Goal: Transaction & Acquisition: Purchase product/service

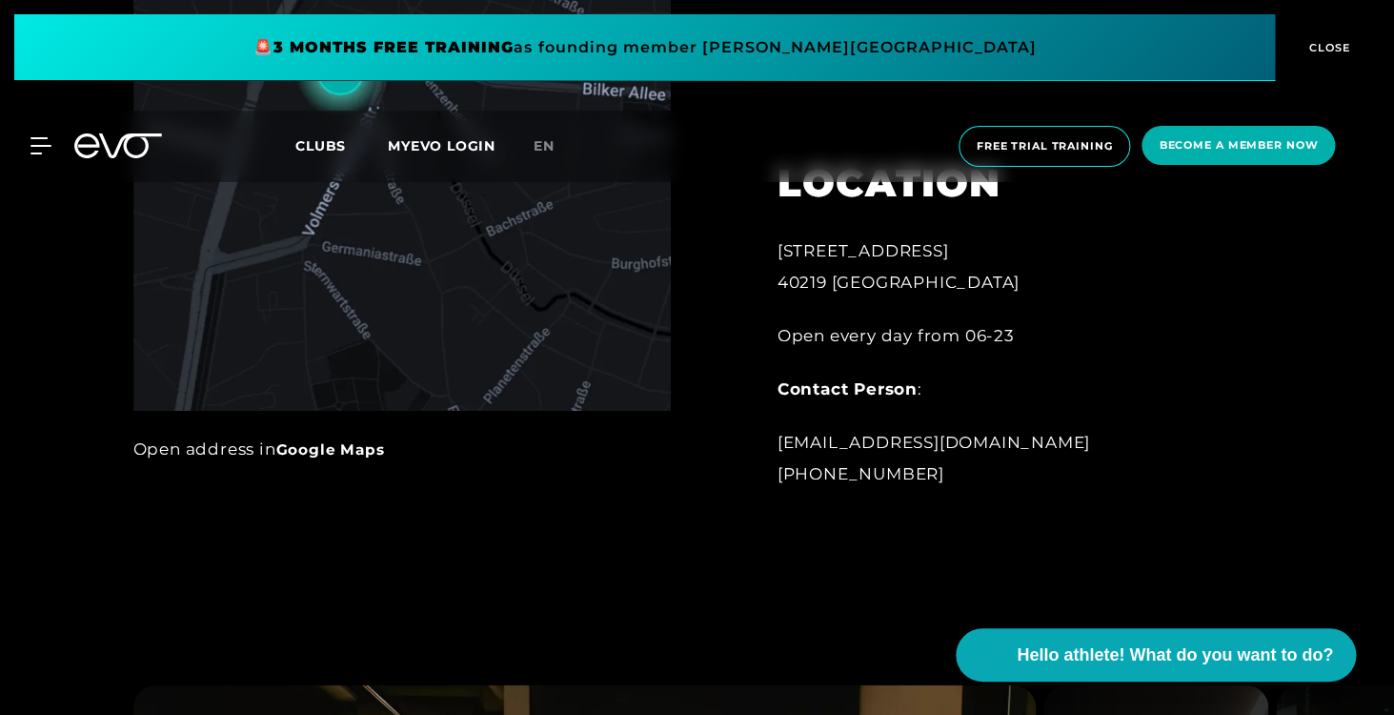
scroll to position [1138, 0]
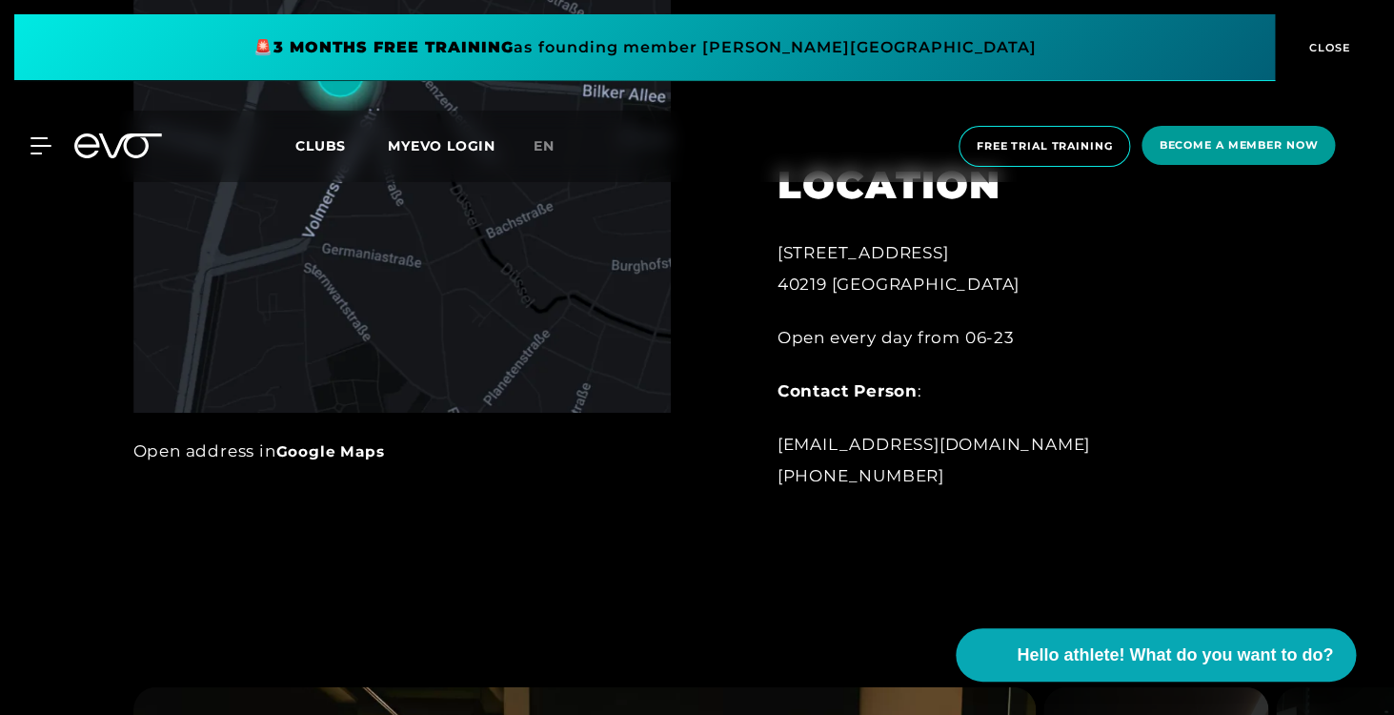
click at [1230, 151] on span "Become a member now" at bounding box center [1238, 145] width 159 height 16
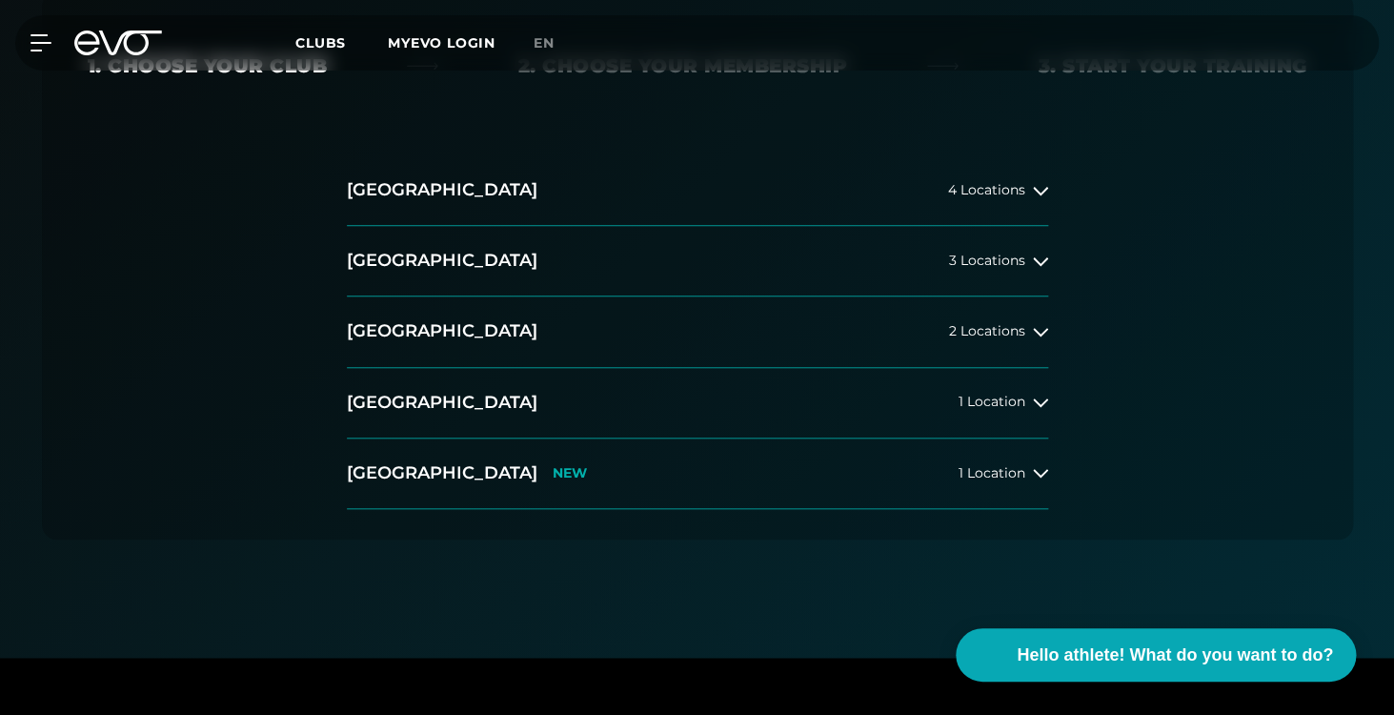
scroll to position [435, 0]
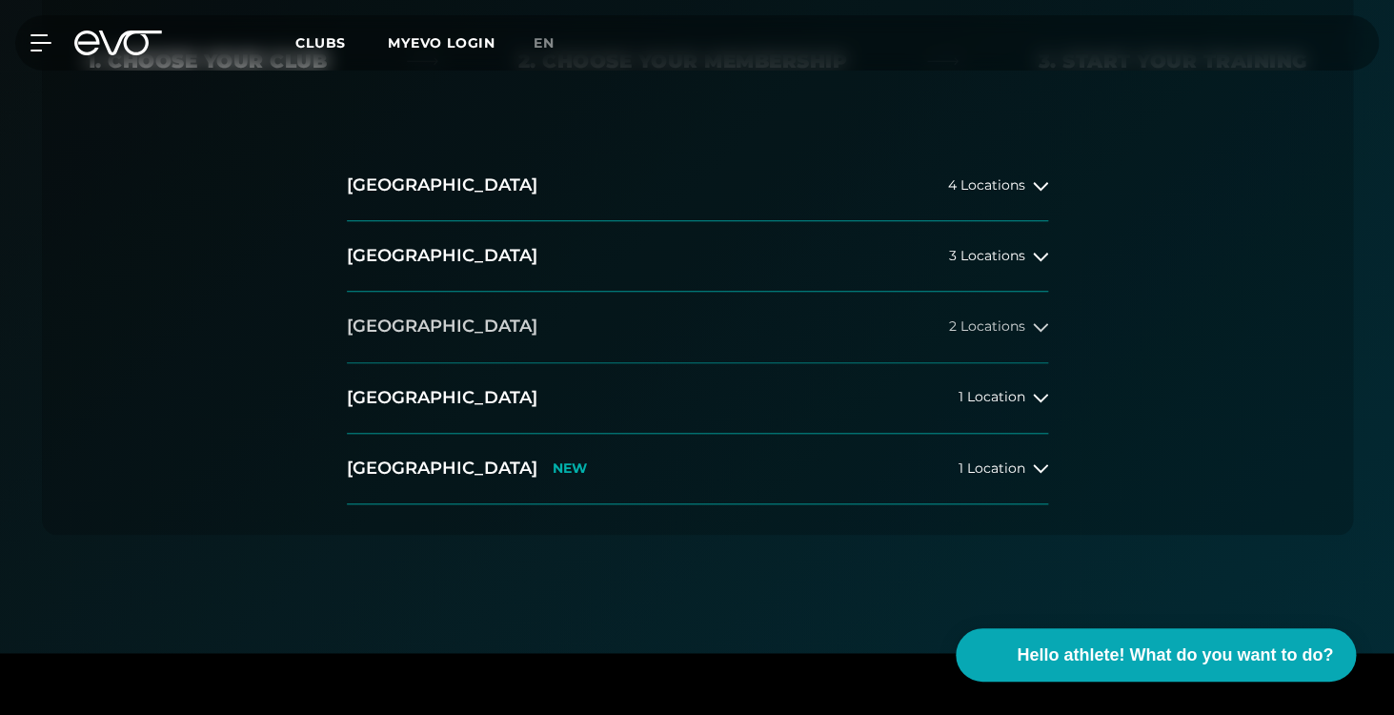
click at [819, 322] on button "[GEOGRAPHIC_DATA] 2 Locations" at bounding box center [697, 327] width 701 height 71
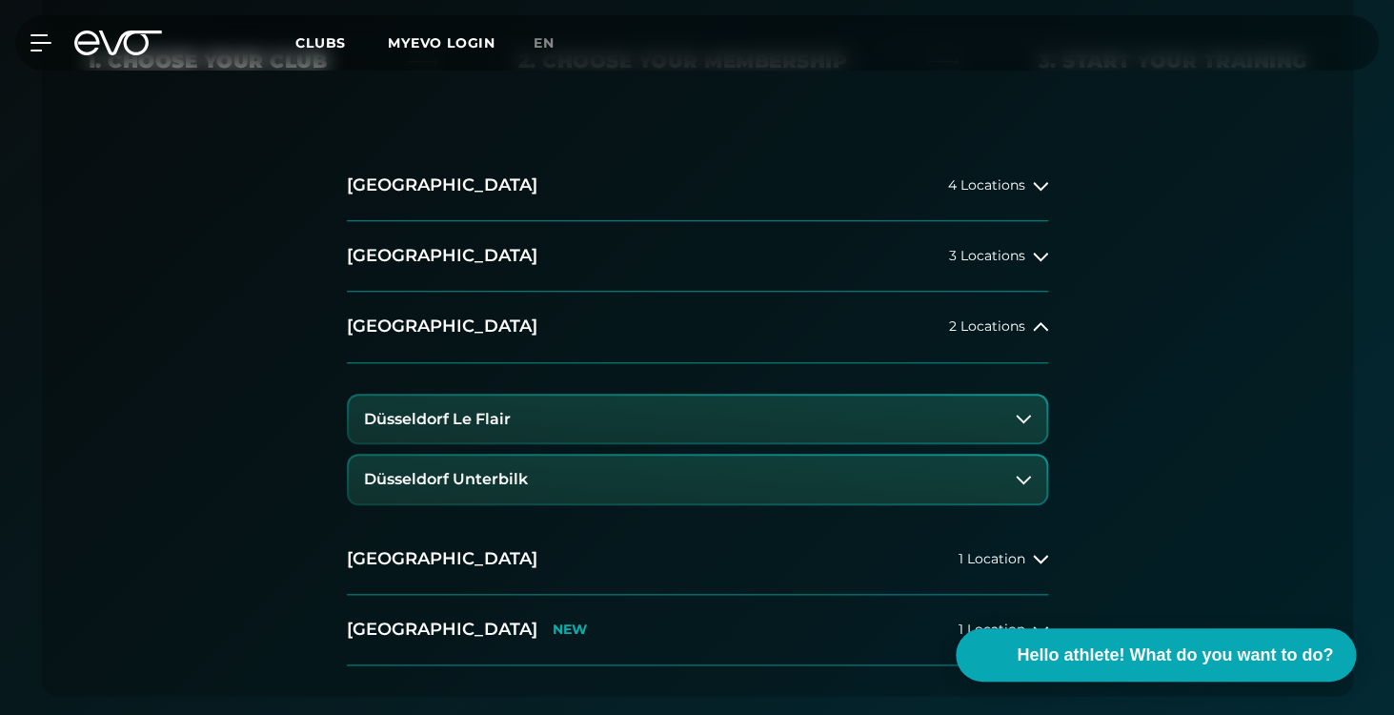
click at [582, 485] on button "Düsseldorf Unterbilk" at bounding box center [698, 480] width 698 height 48
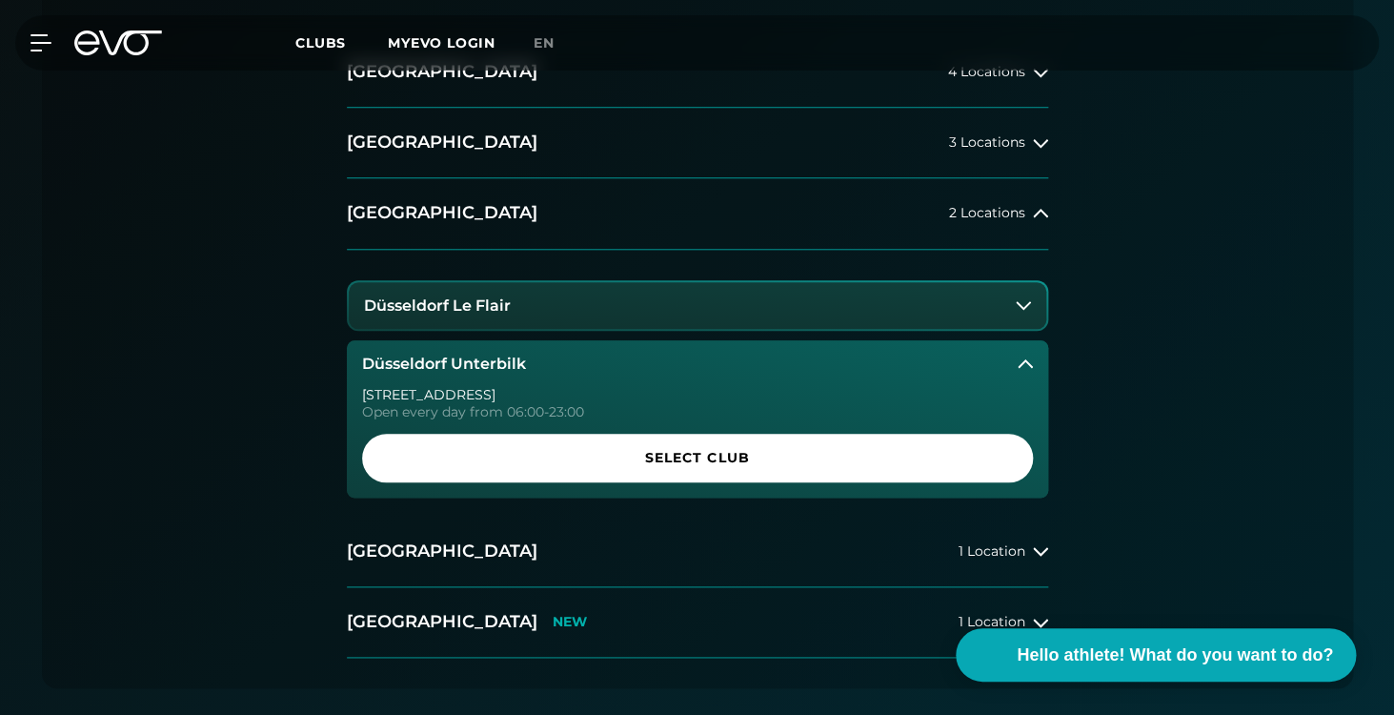
scroll to position [567, 0]
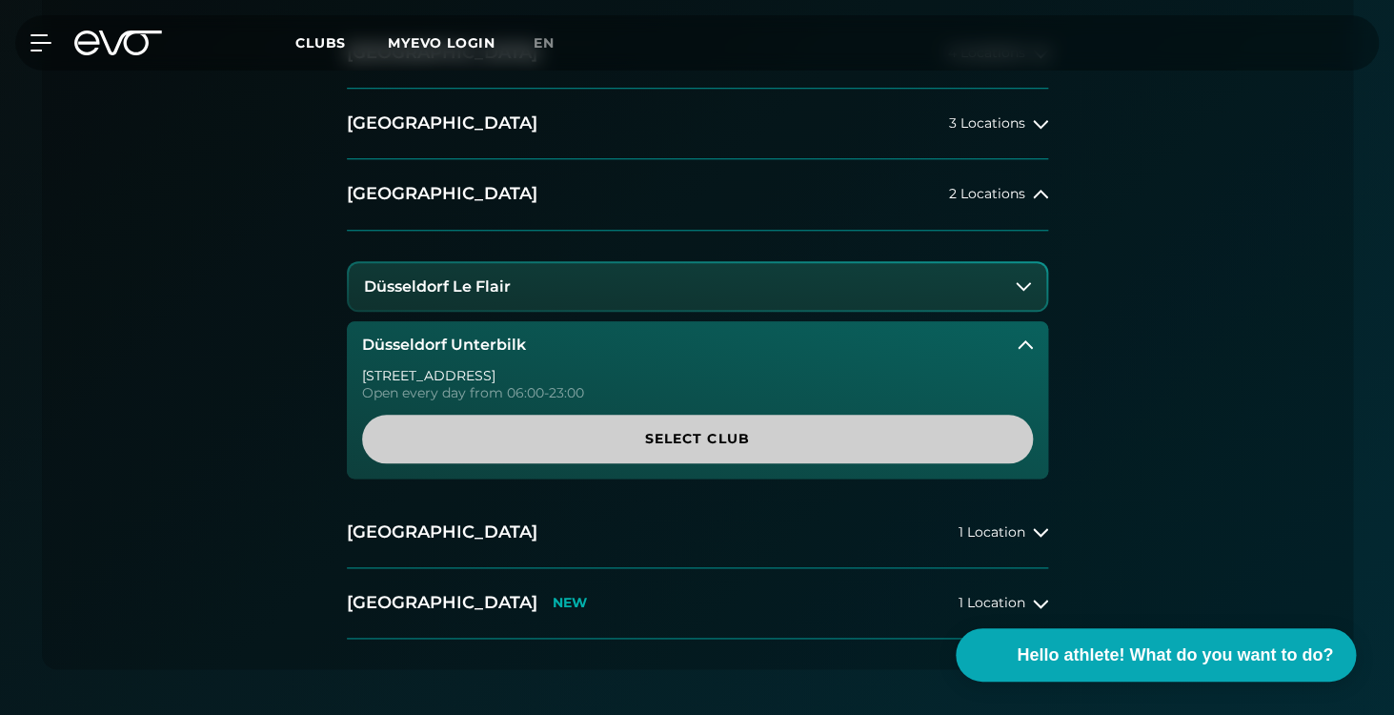
click at [674, 440] on span "Select Club" at bounding box center [697, 439] width 579 height 20
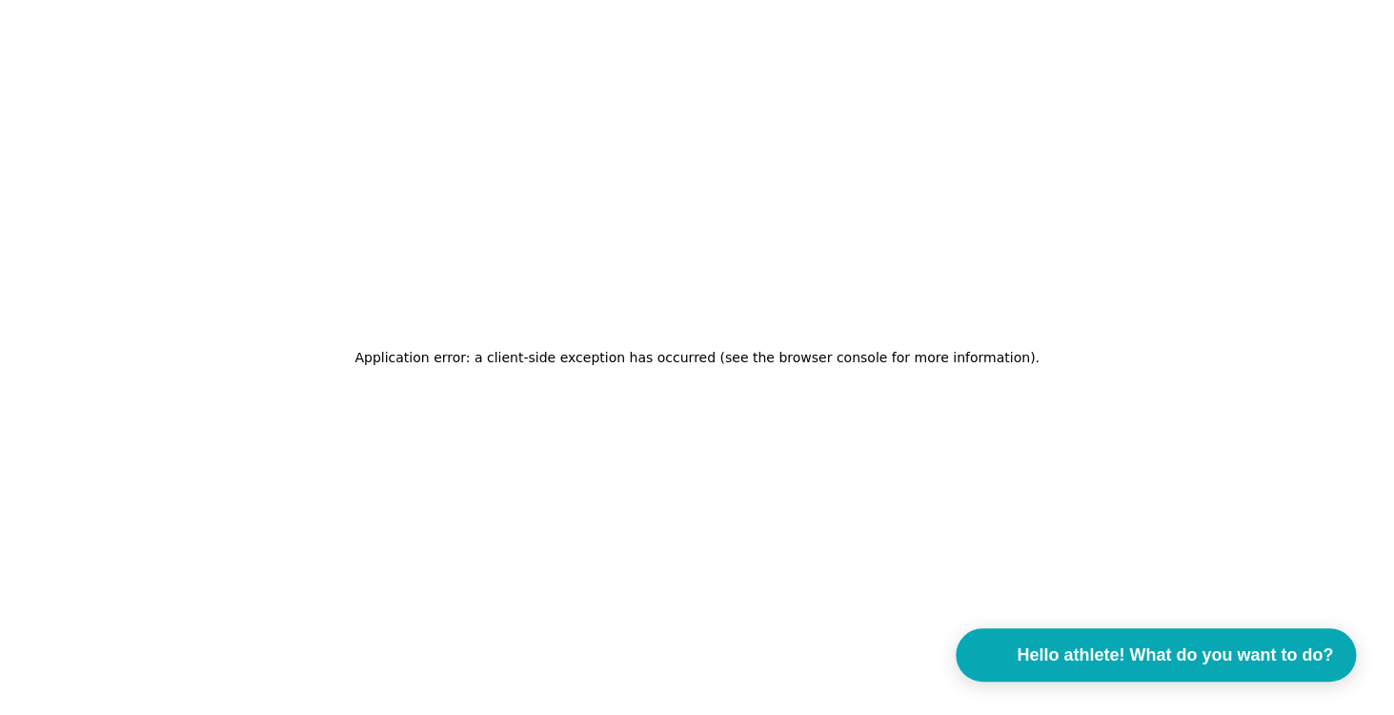
scroll to position [0, 0]
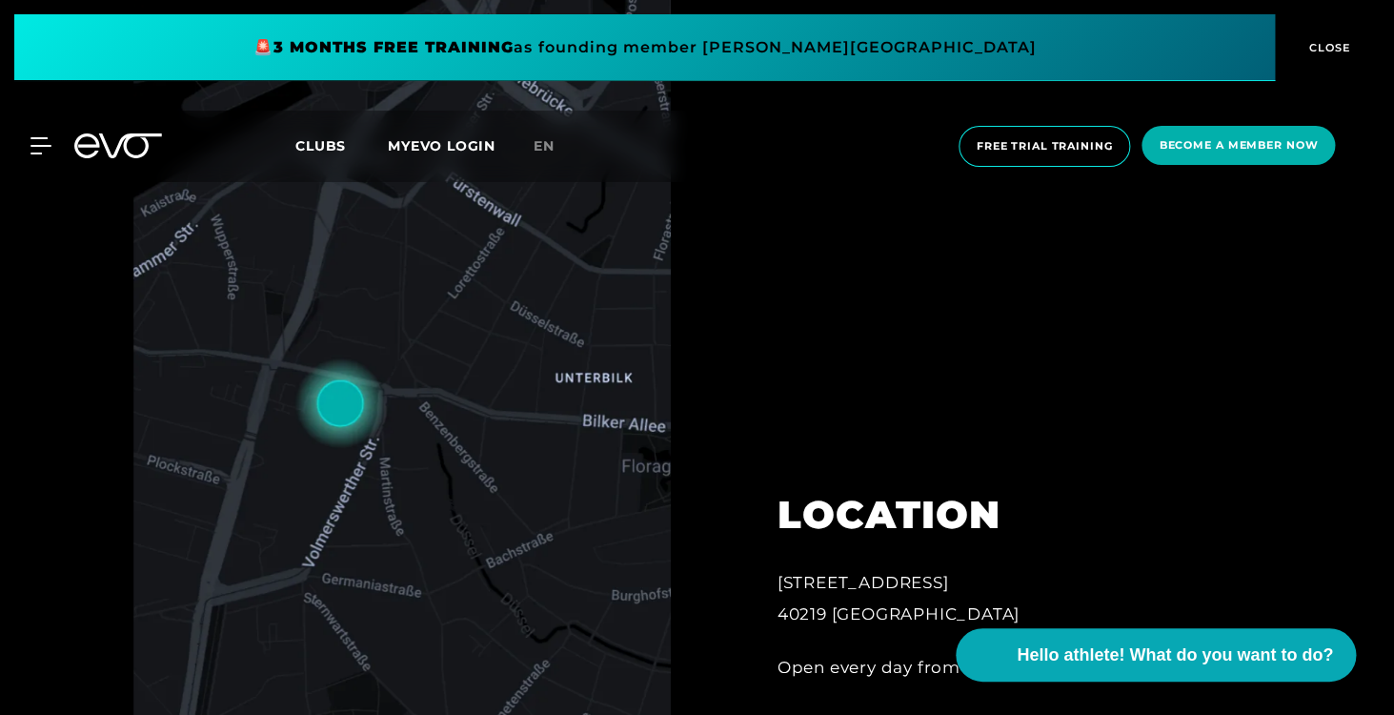
scroll to position [921, 0]
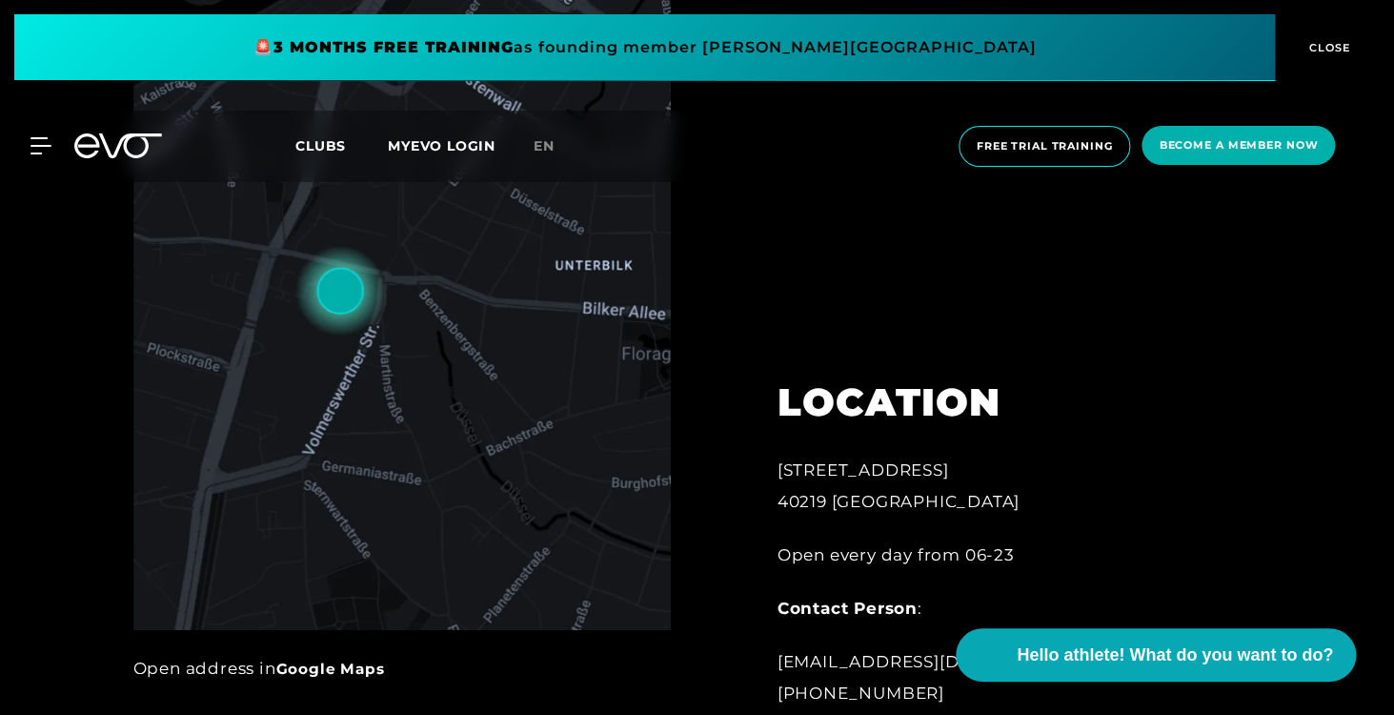
click at [1333, 40] on span "CLOSE" at bounding box center [1328, 47] width 47 height 17
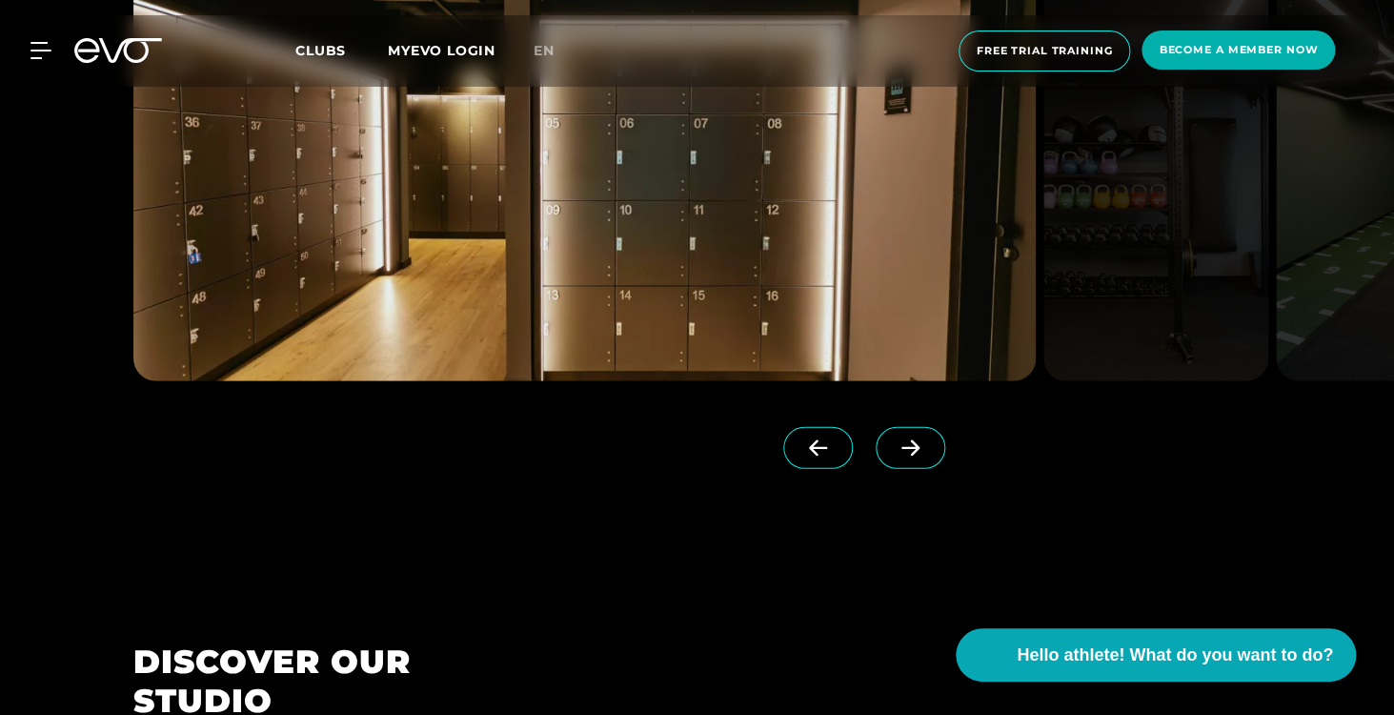
scroll to position [1937, 0]
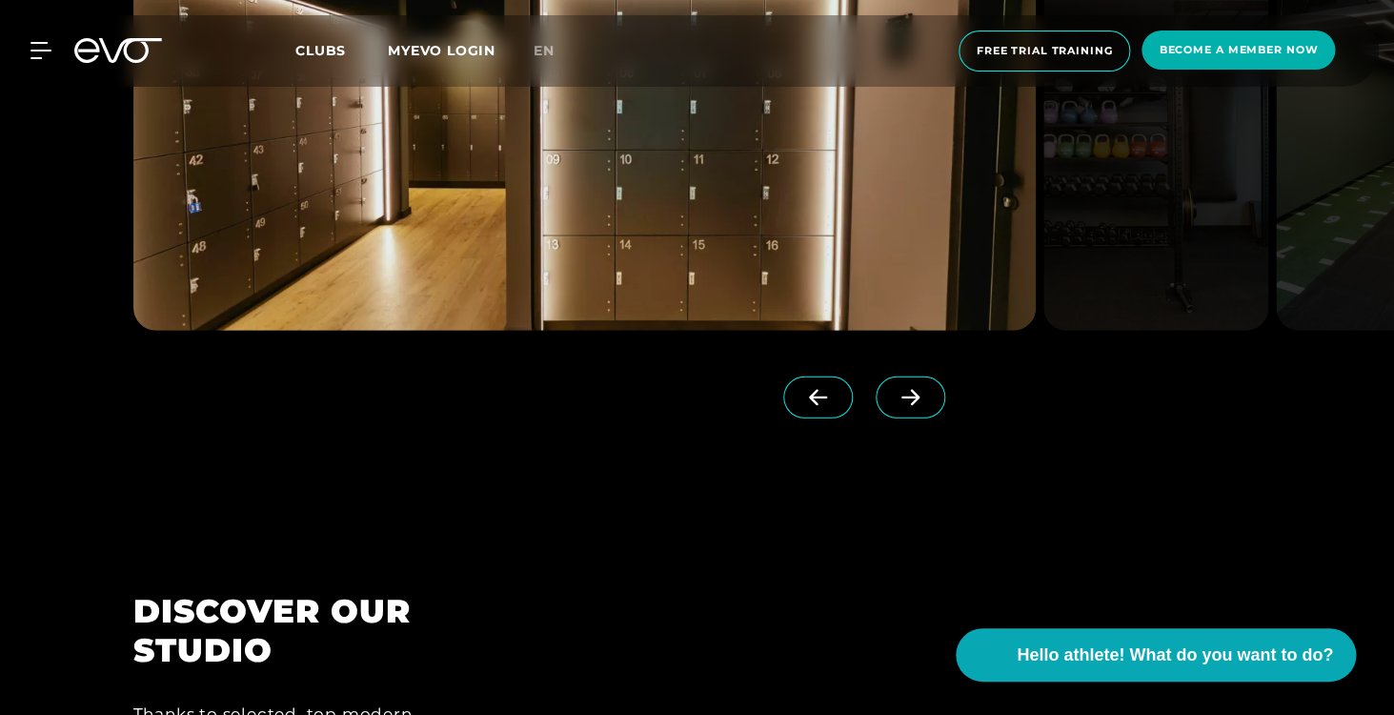
click at [914, 402] on icon at bounding box center [911, 398] width 18 height 16
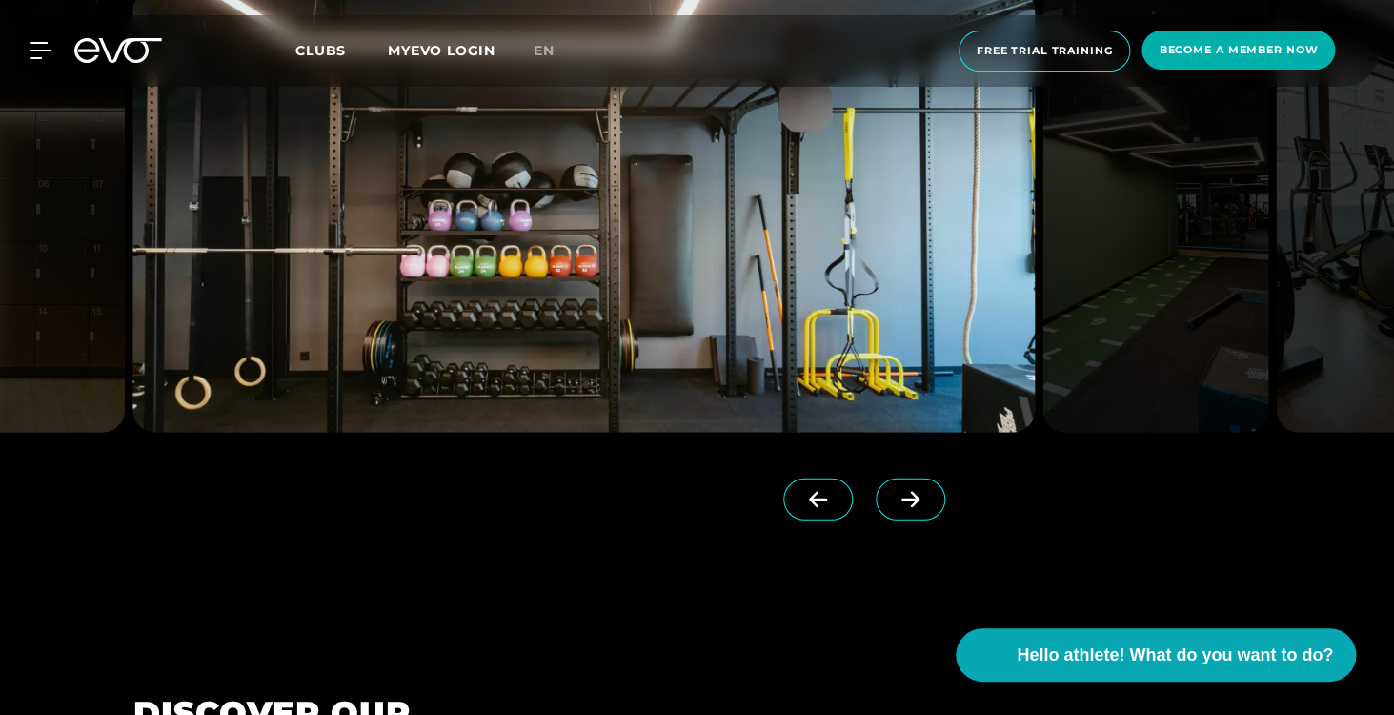
scroll to position [1825, 0]
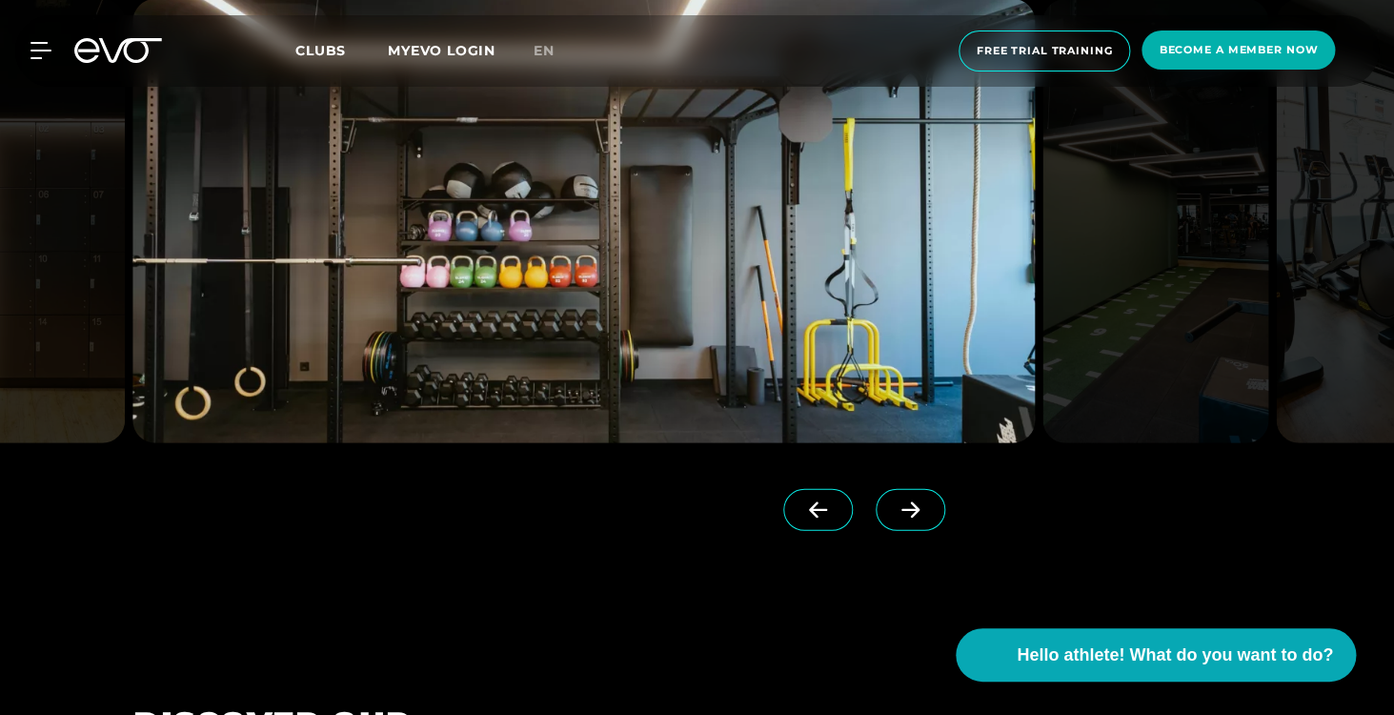
click at [904, 517] on icon at bounding box center [910, 509] width 33 height 17
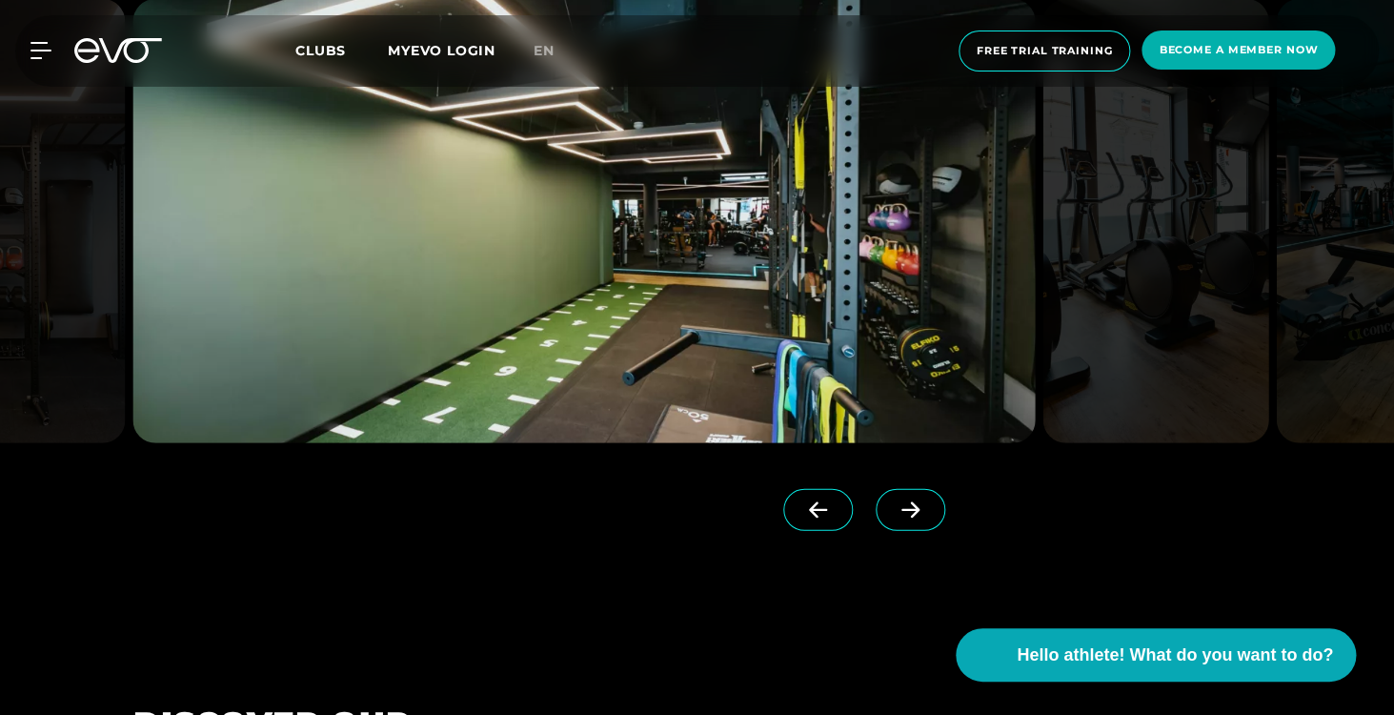
click at [906, 516] on icon at bounding box center [910, 509] width 33 height 17
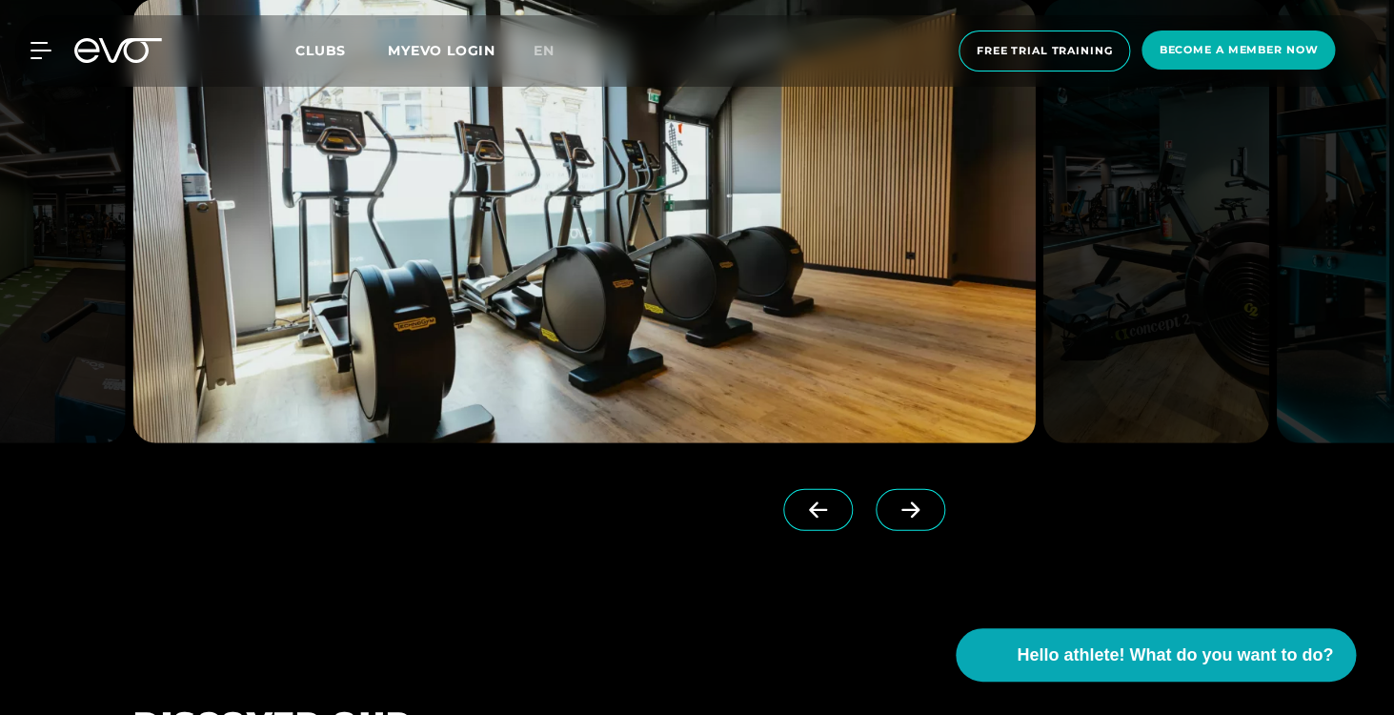
click at [909, 513] on icon at bounding box center [910, 509] width 33 height 17
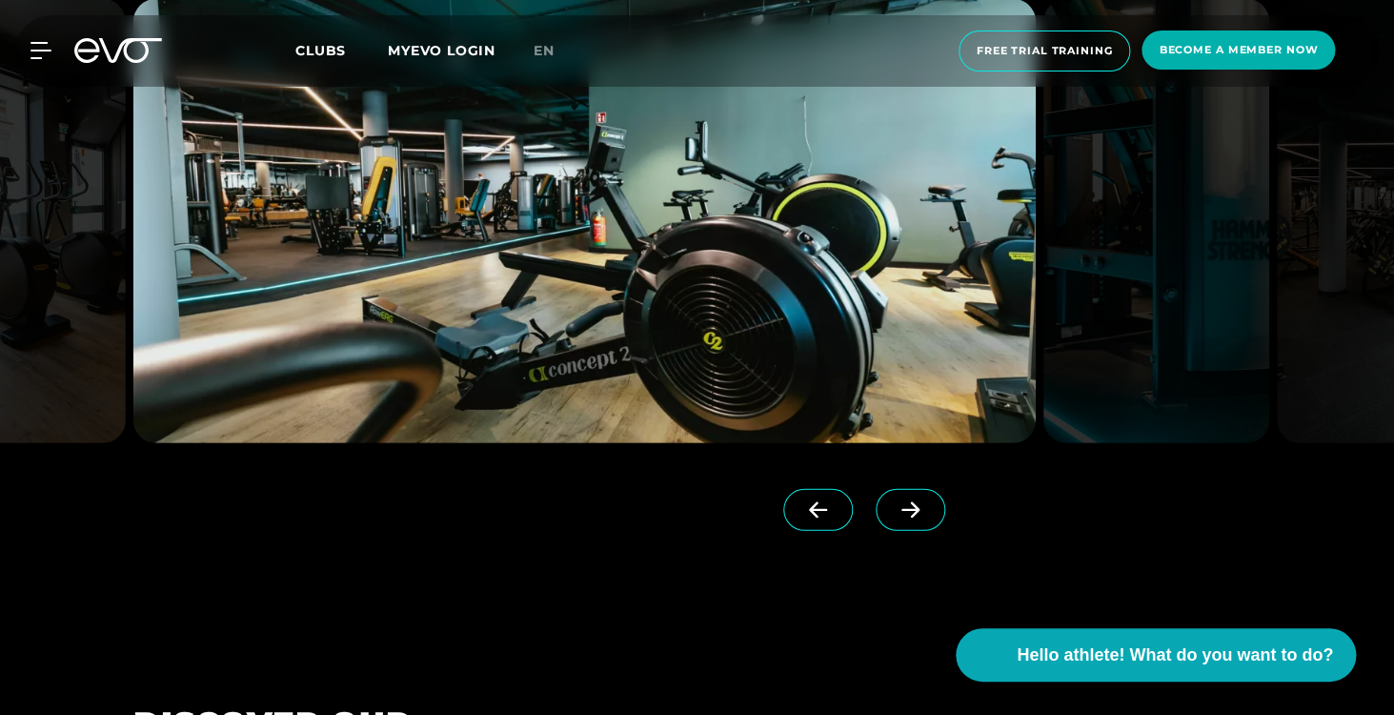
click at [909, 513] on icon at bounding box center [910, 509] width 33 height 17
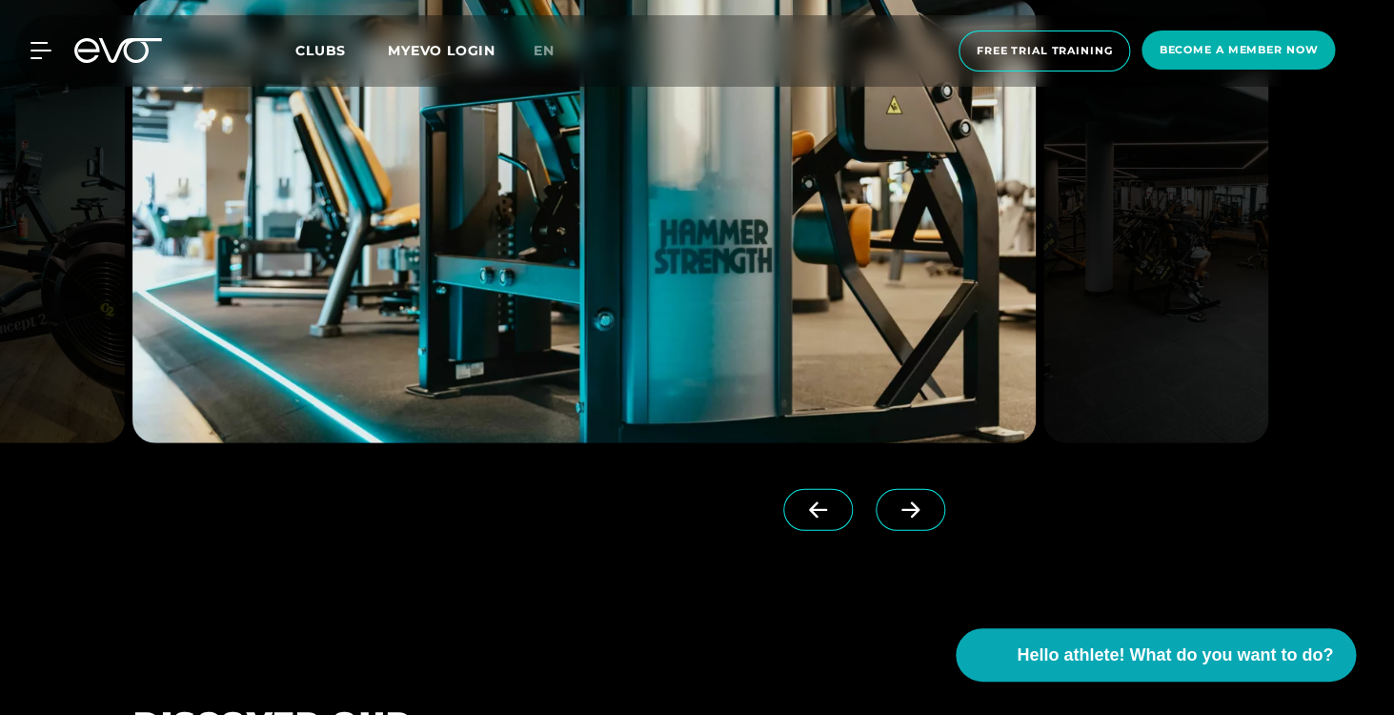
click at [909, 513] on icon at bounding box center [910, 509] width 33 height 17
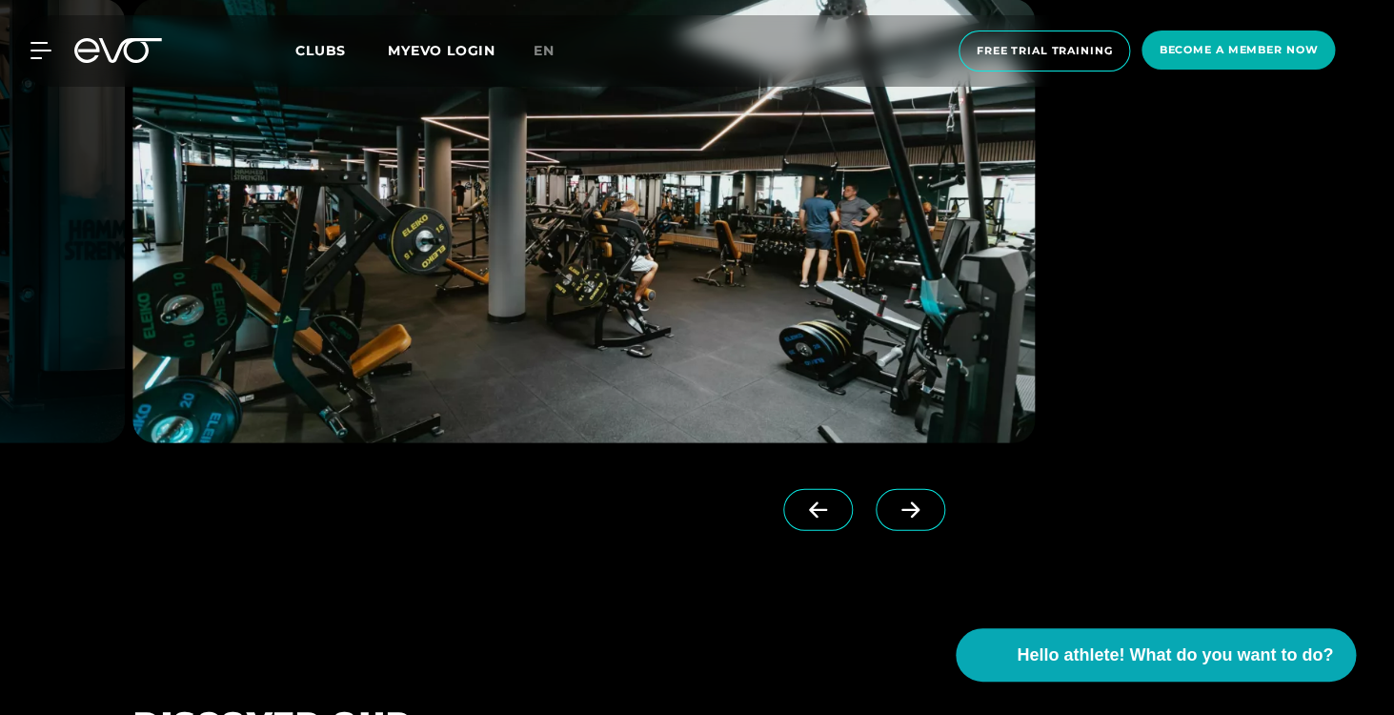
click at [909, 513] on icon at bounding box center [910, 509] width 33 height 17
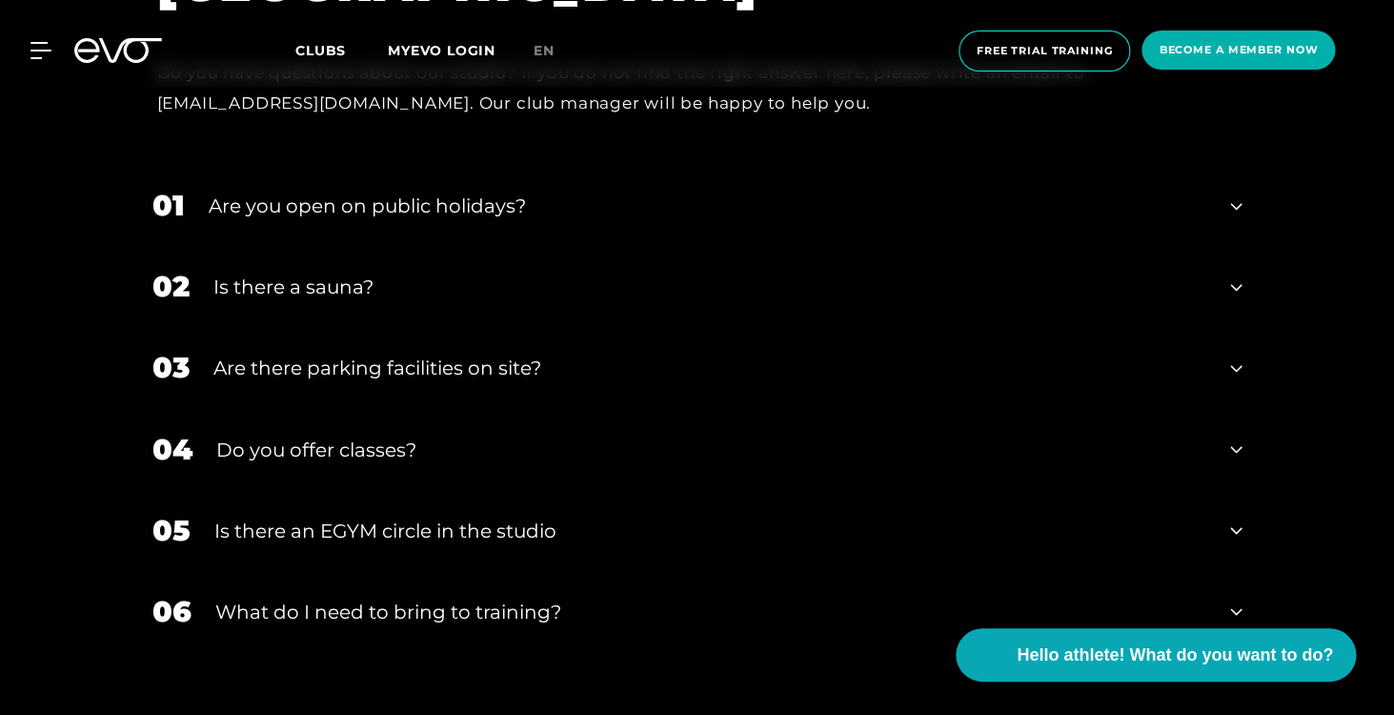
scroll to position [6596, 0]
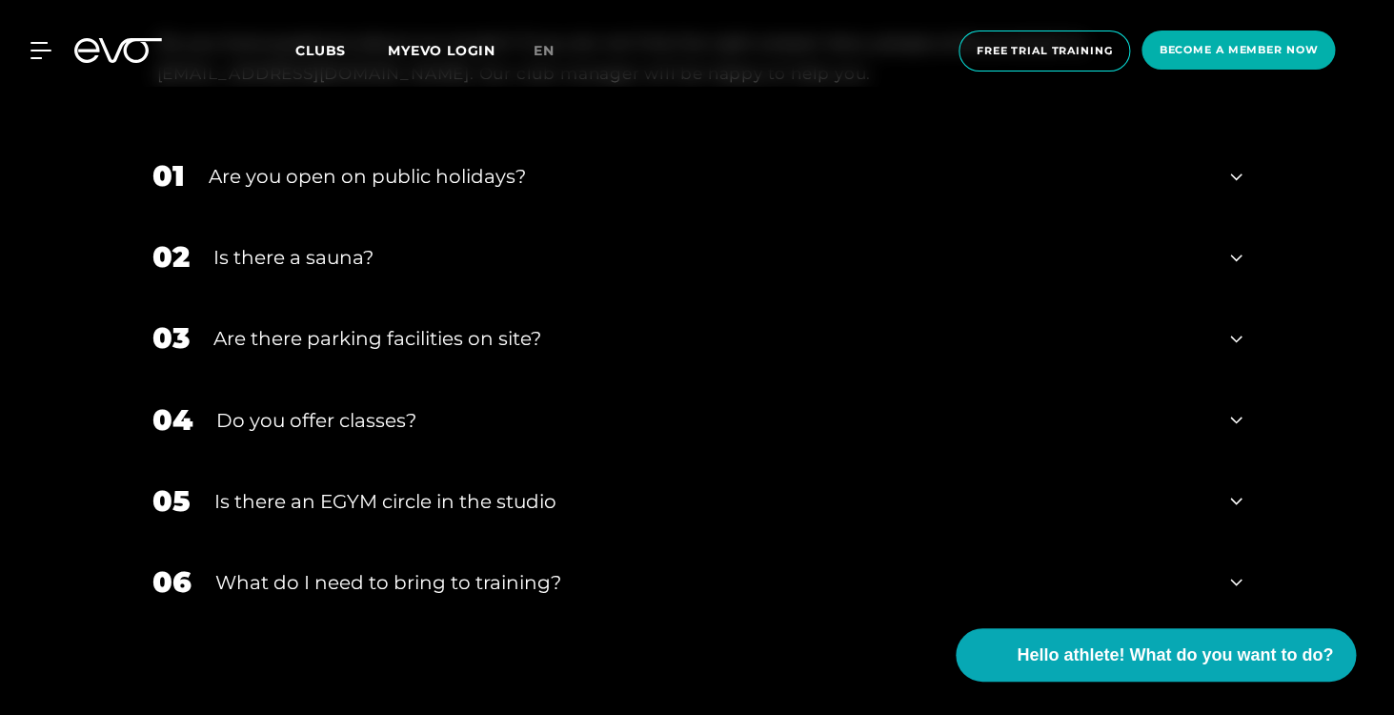
click at [557, 162] on div "Are you open on public holidays?" at bounding box center [708, 176] width 999 height 29
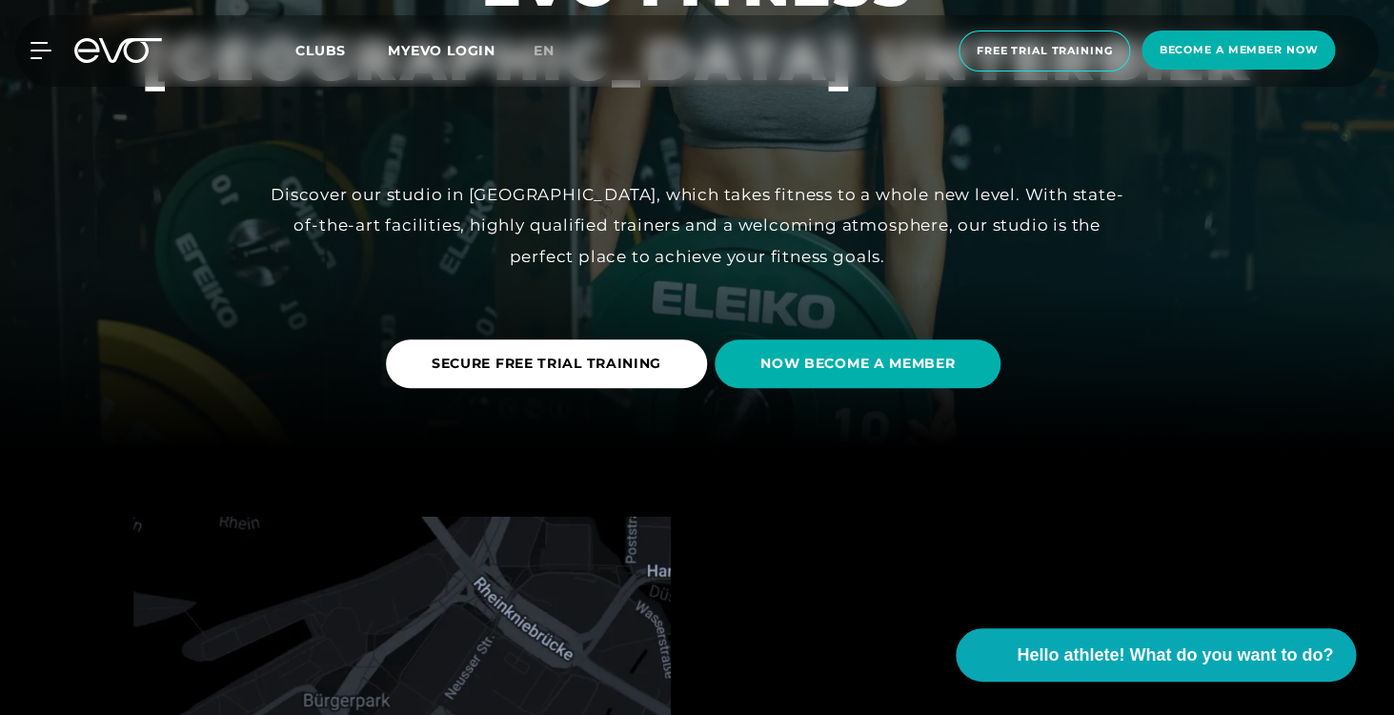
scroll to position [0, 0]
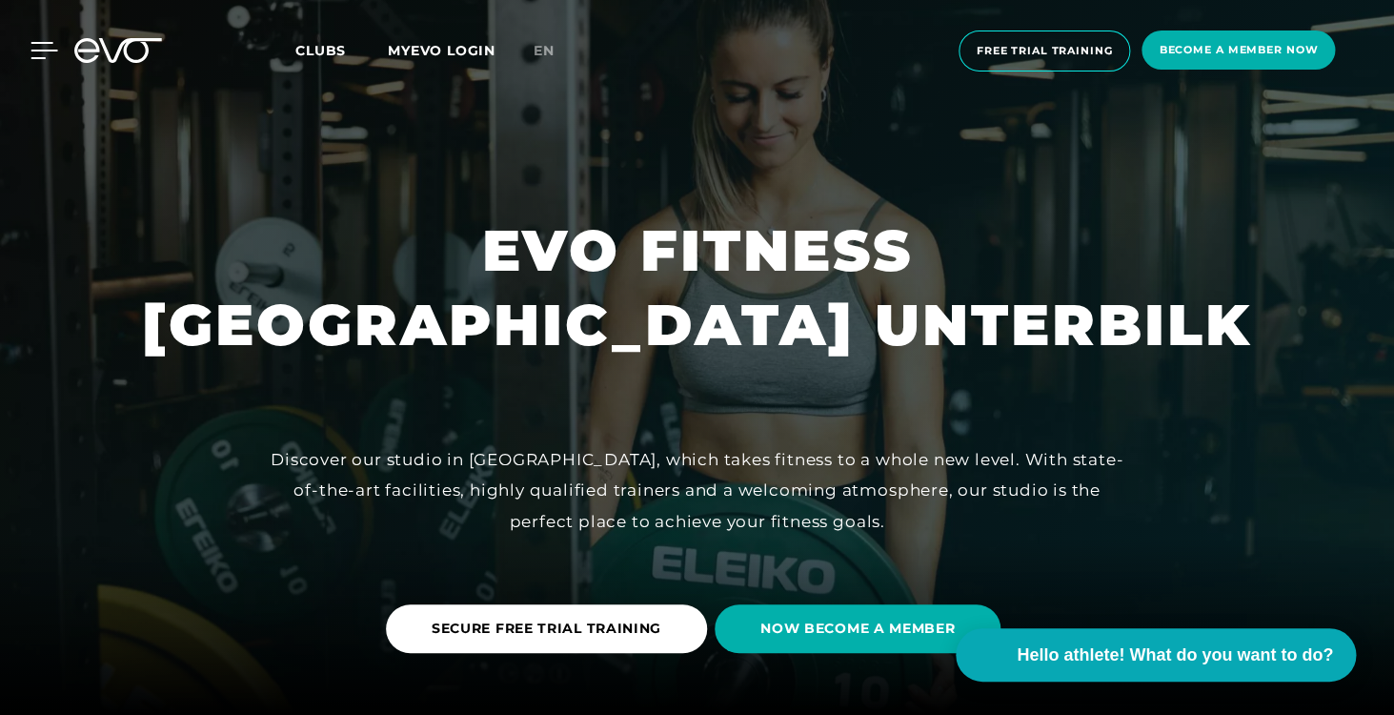
click at [40, 49] on icon at bounding box center [44, 50] width 28 height 17
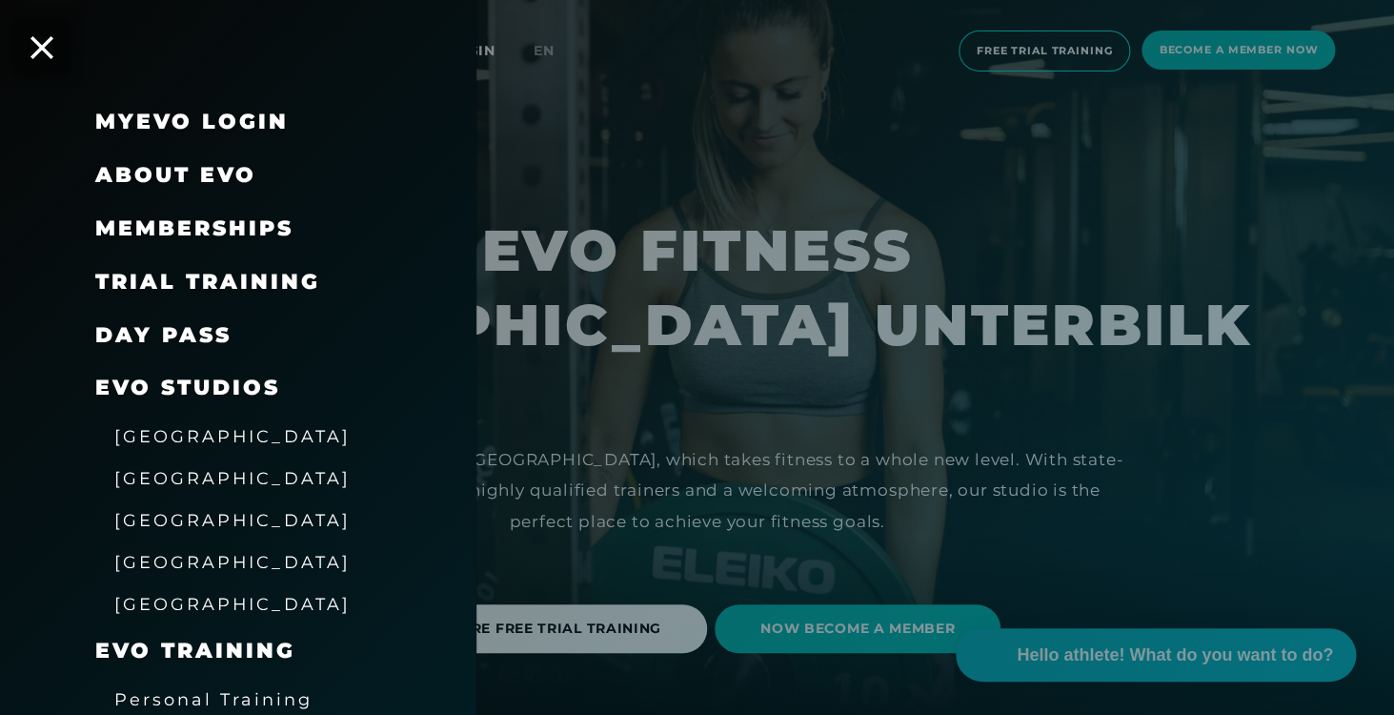
click at [218, 225] on span "Memberships" at bounding box center [194, 228] width 198 height 26
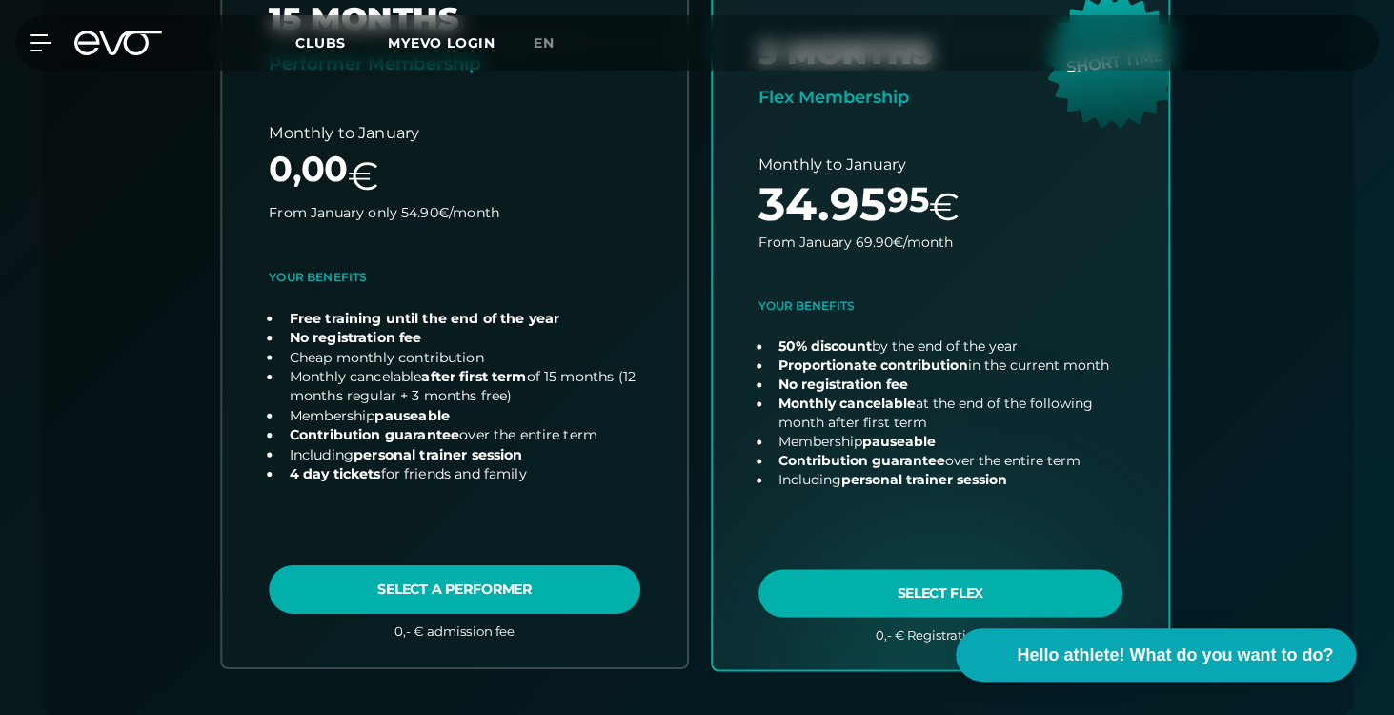
scroll to position [780, 0]
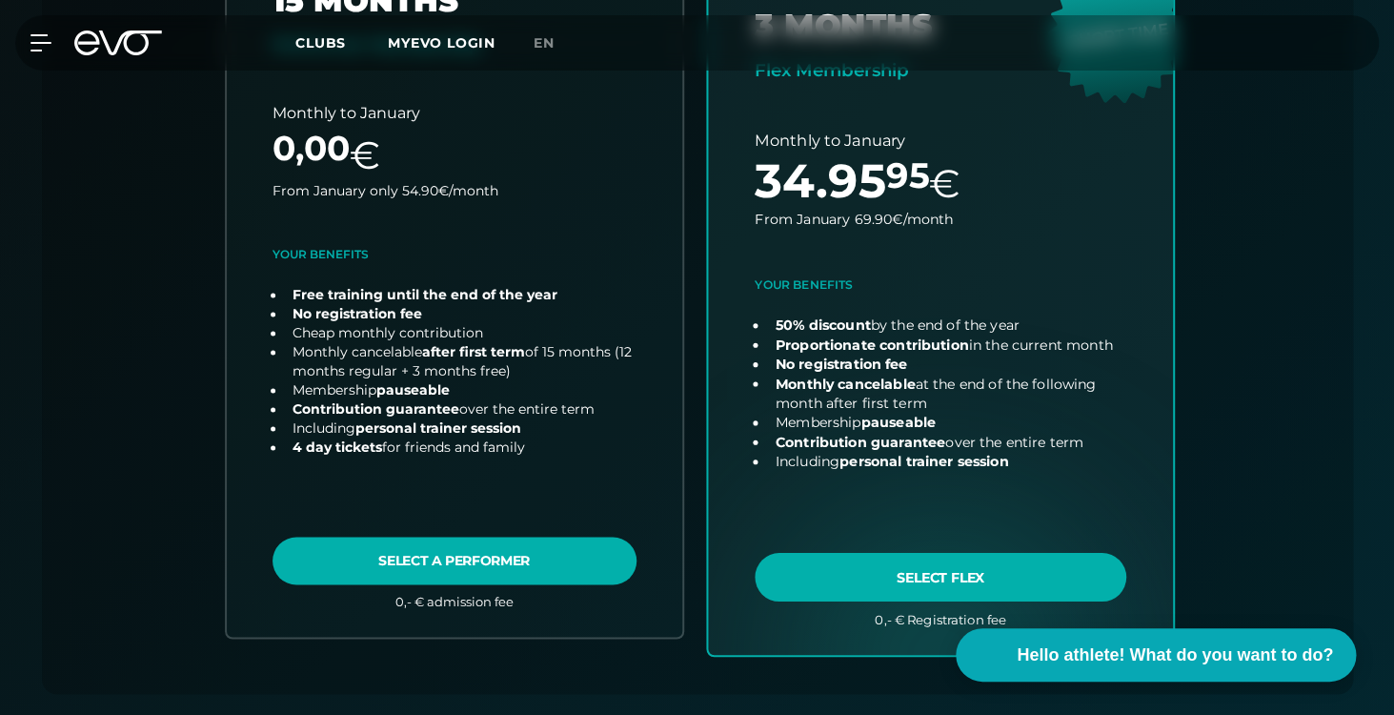
click at [891, 571] on link "choose plan" at bounding box center [940, 279] width 465 height 750
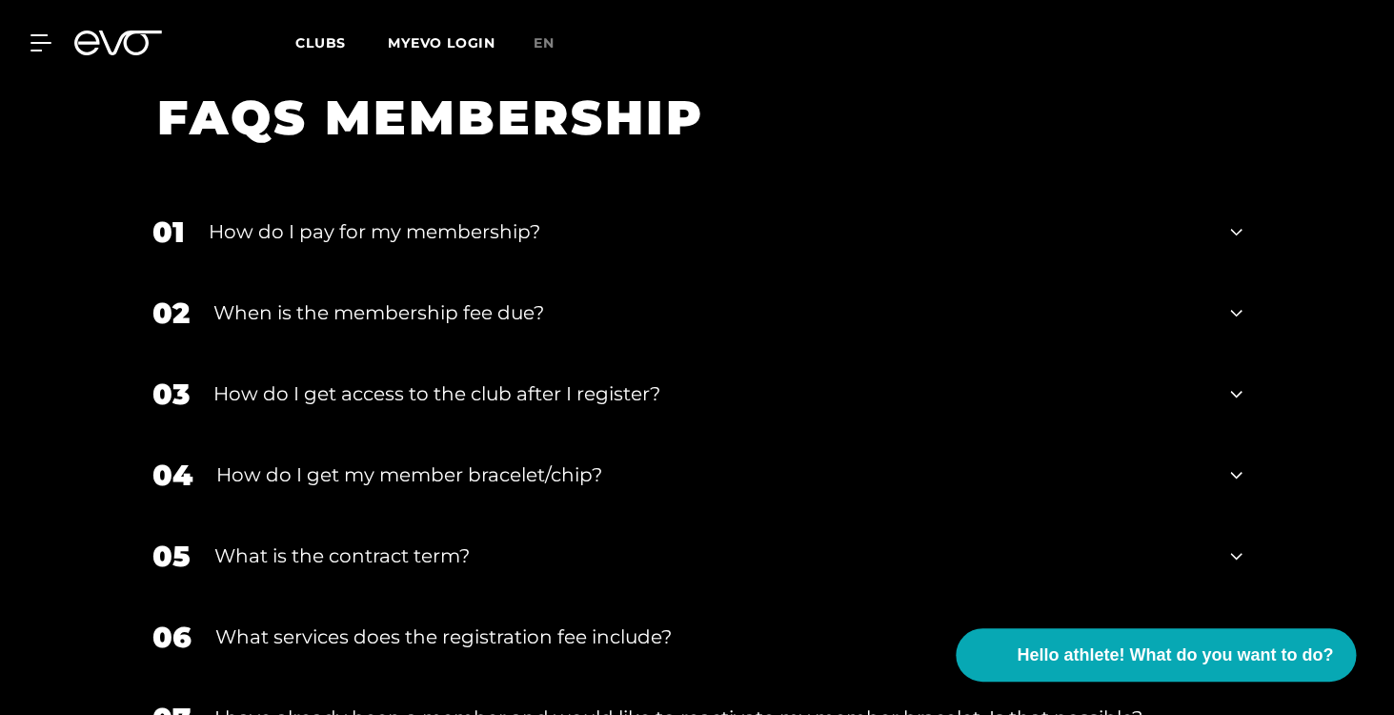
scroll to position [3115, 0]
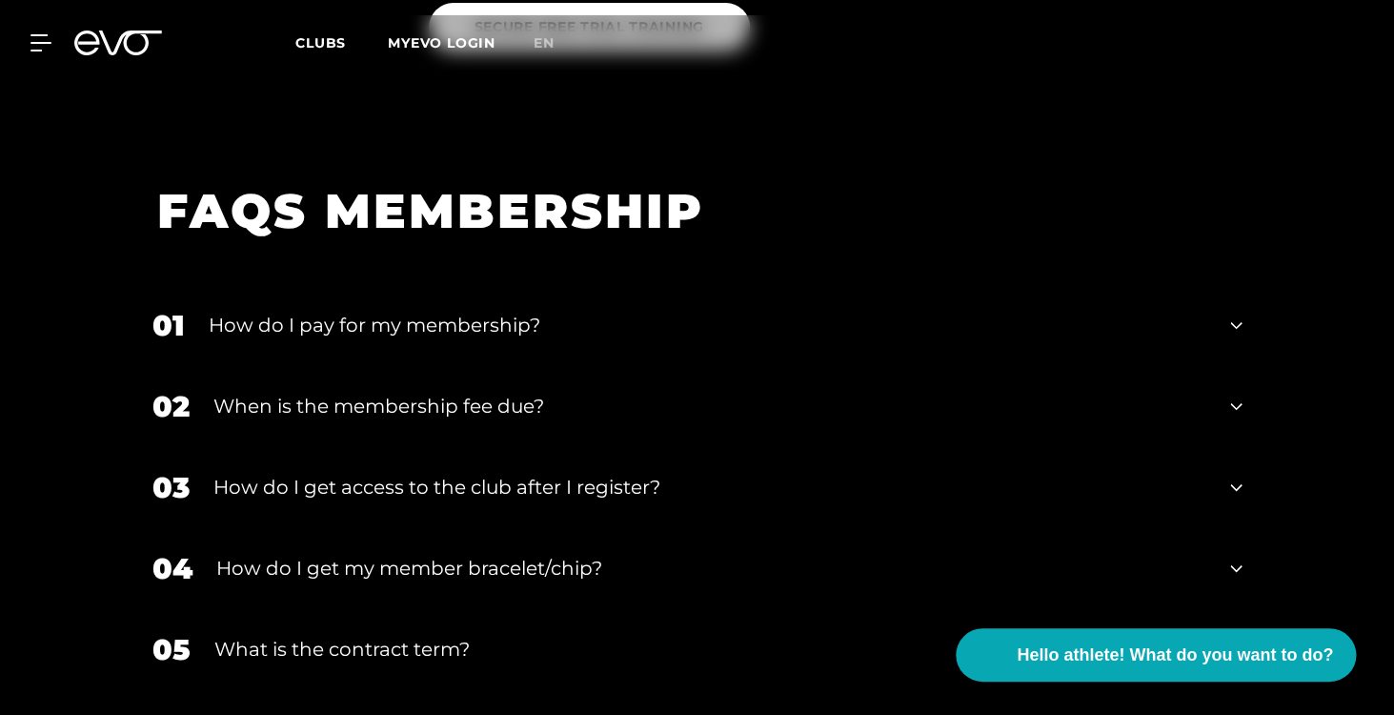
click at [920, 311] on div "How do I pay for my membership?" at bounding box center [708, 325] width 999 height 29
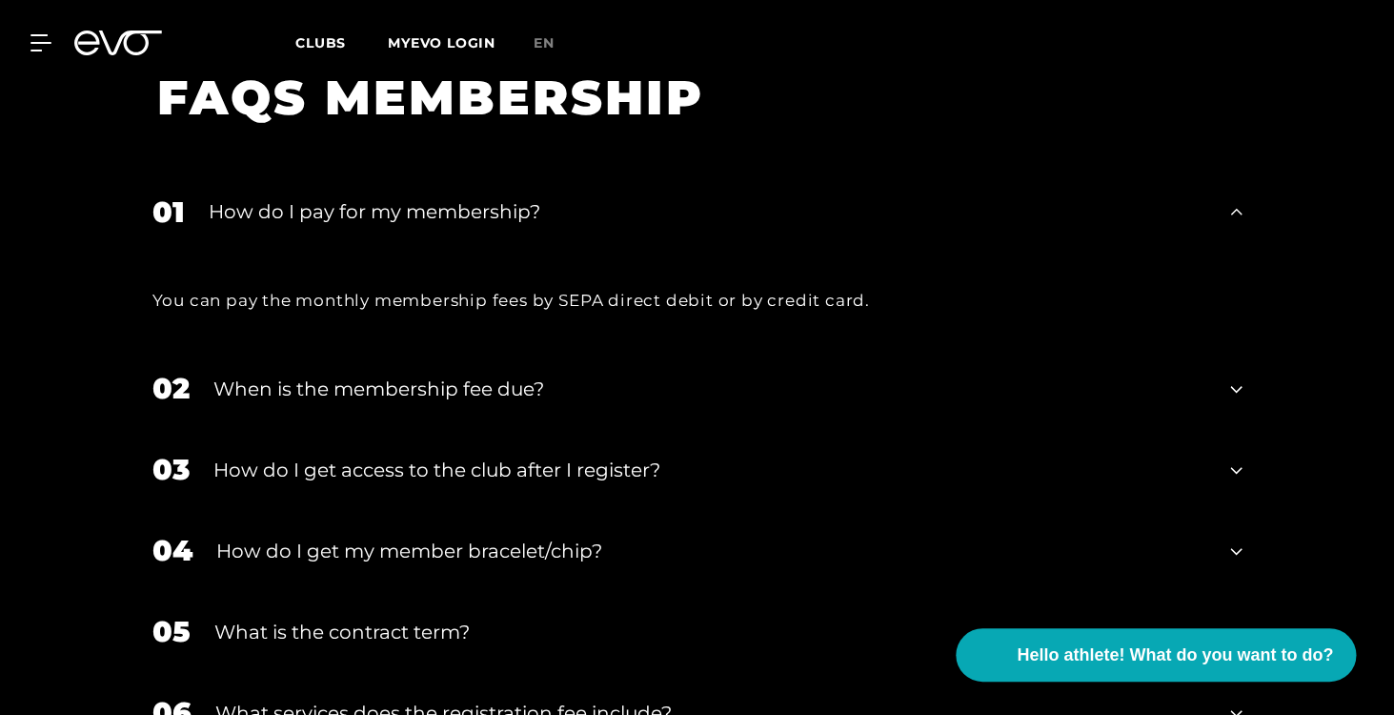
scroll to position [3290, 0]
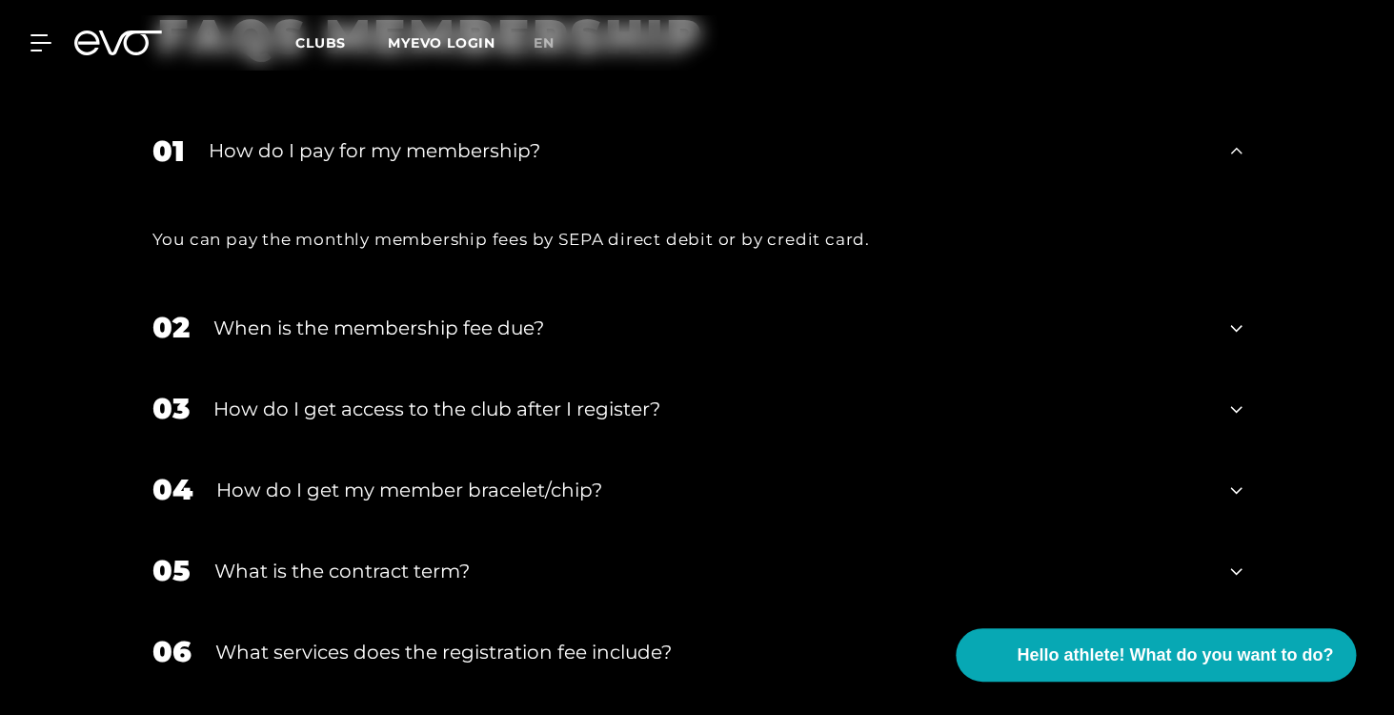
click at [945, 314] on div "When is the membership fee due?" at bounding box center [710, 328] width 994 height 29
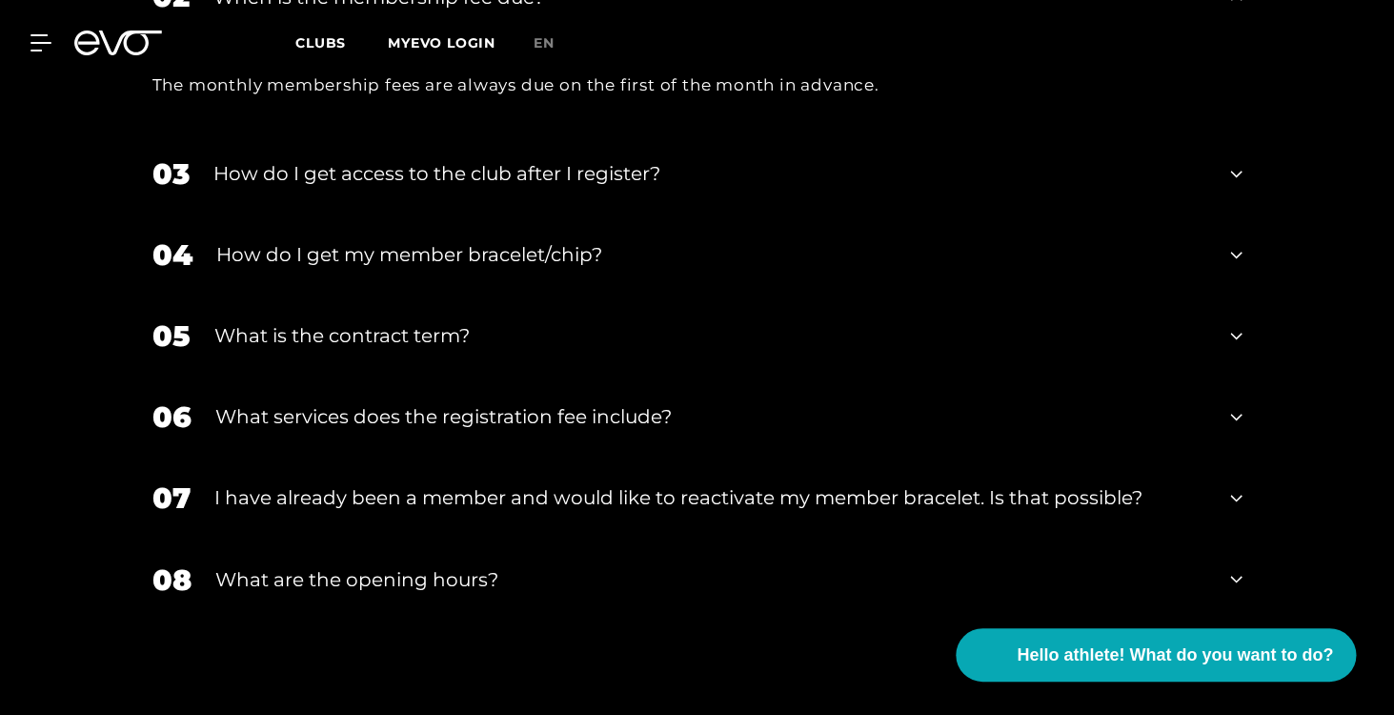
scroll to position [3645, 0]
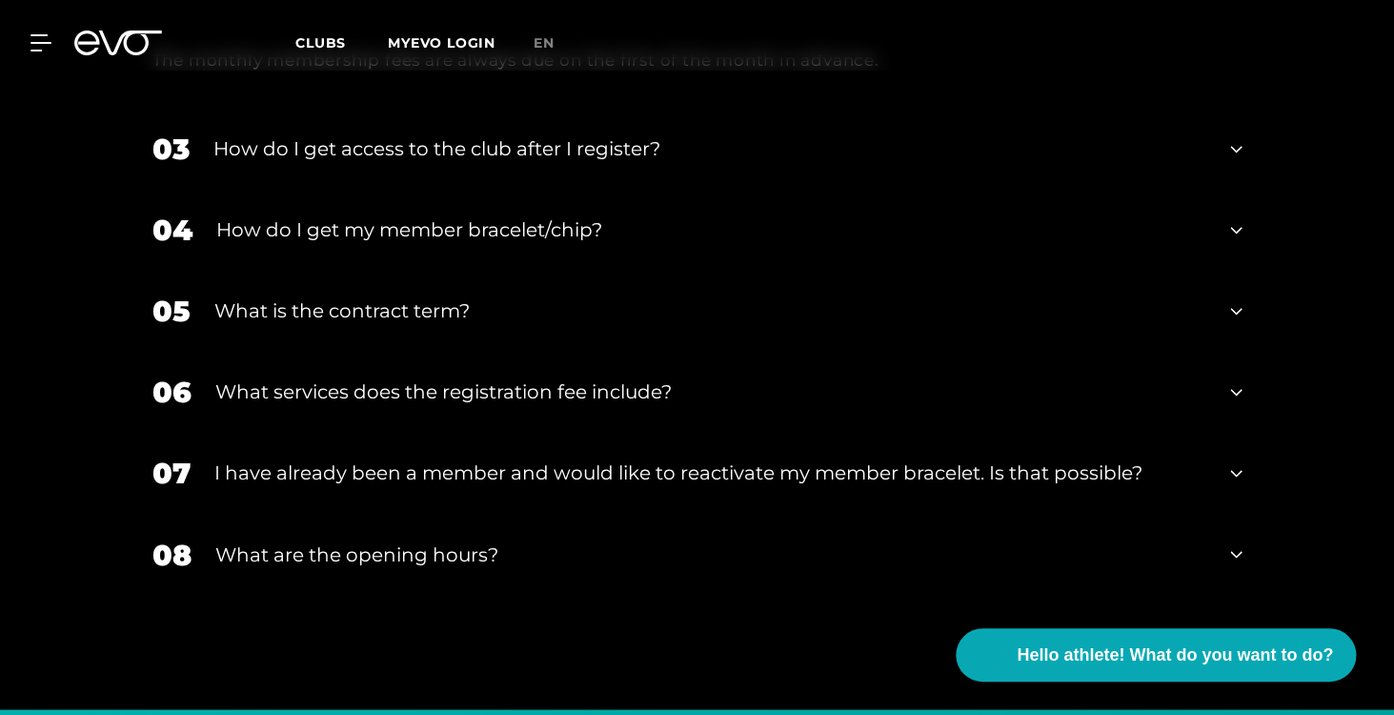
click at [922, 298] on div "What is the contract term?" at bounding box center [710, 310] width 993 height 29
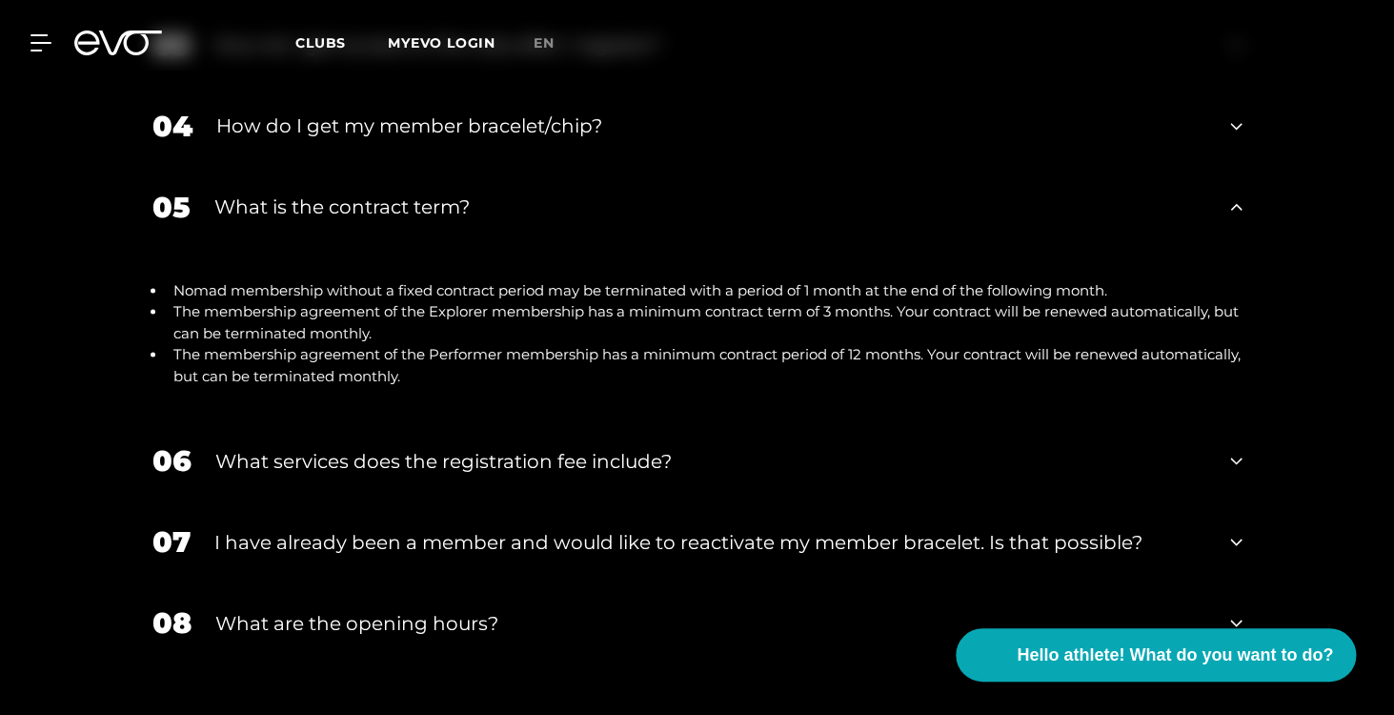
scroll to position [3784, 0]
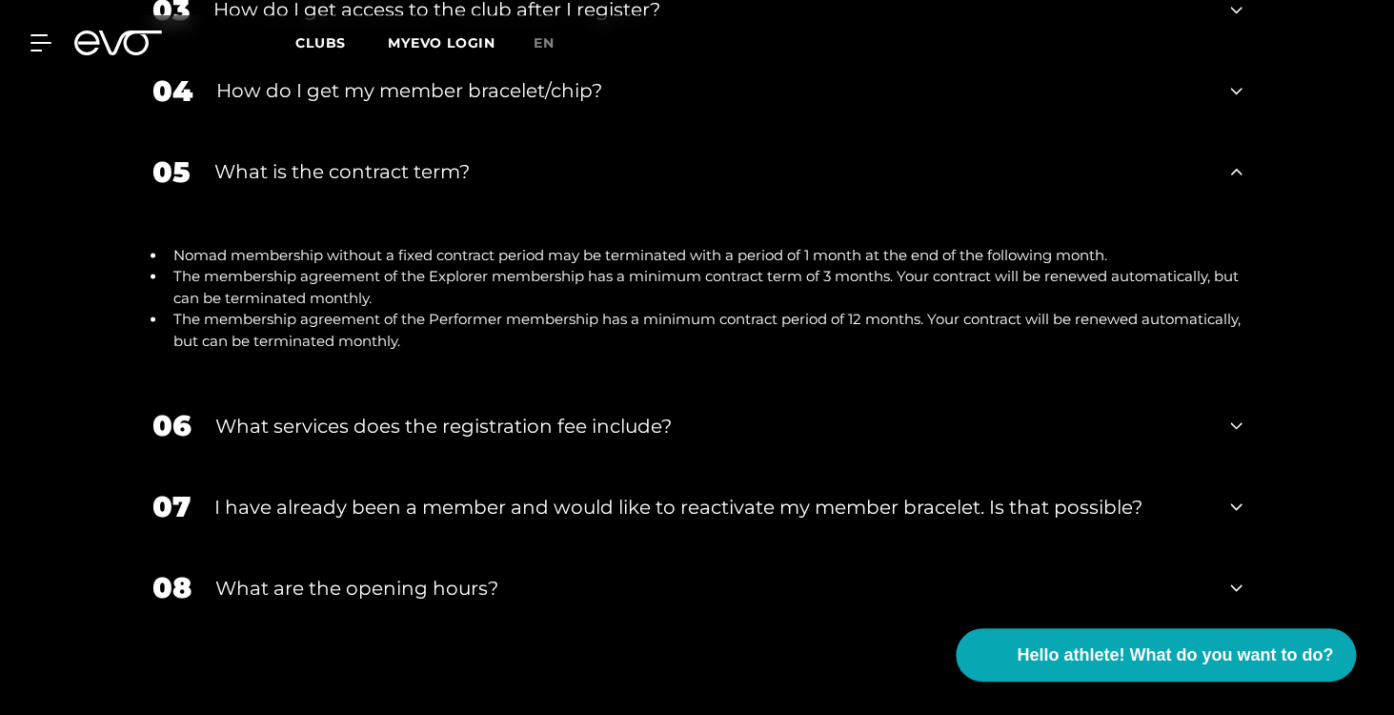
click at [773, 411] on div "What services does the registration fee include?" at bounding box center [711, 425] width 992 height 29
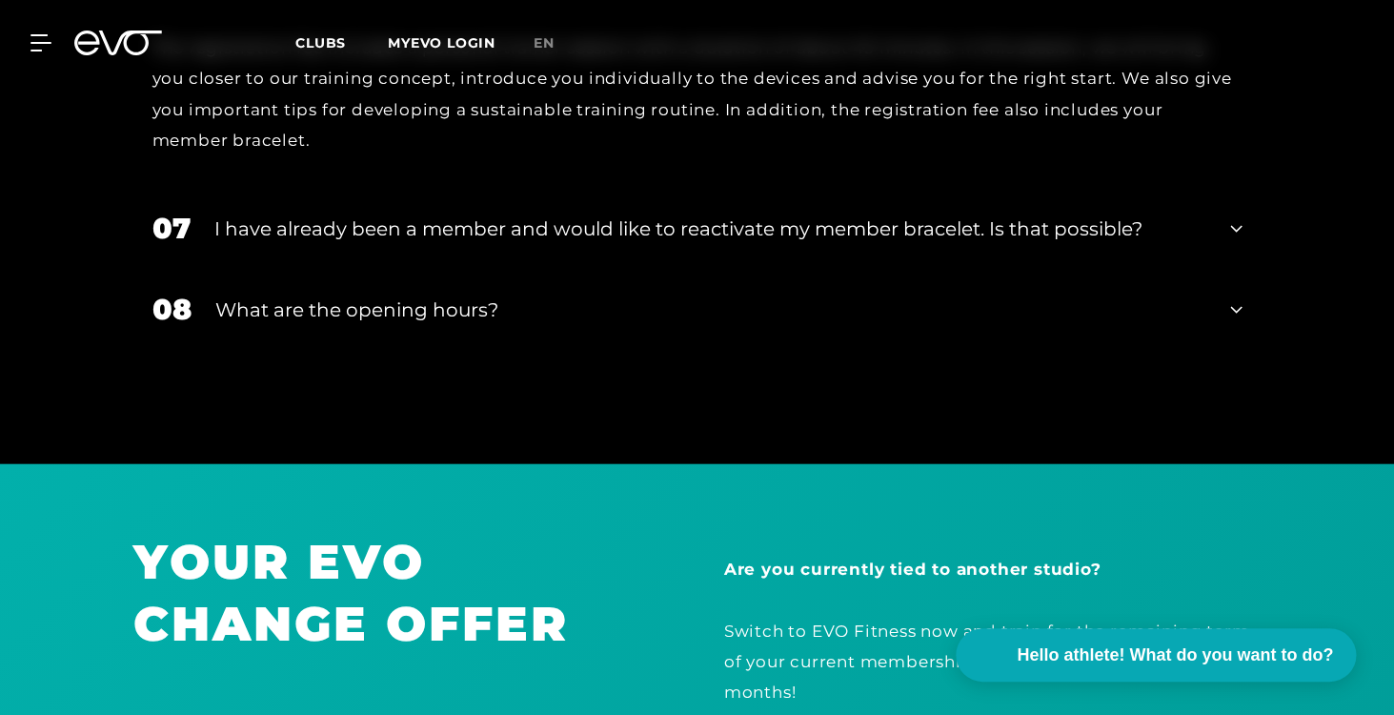
scroll to position [4342, 0]
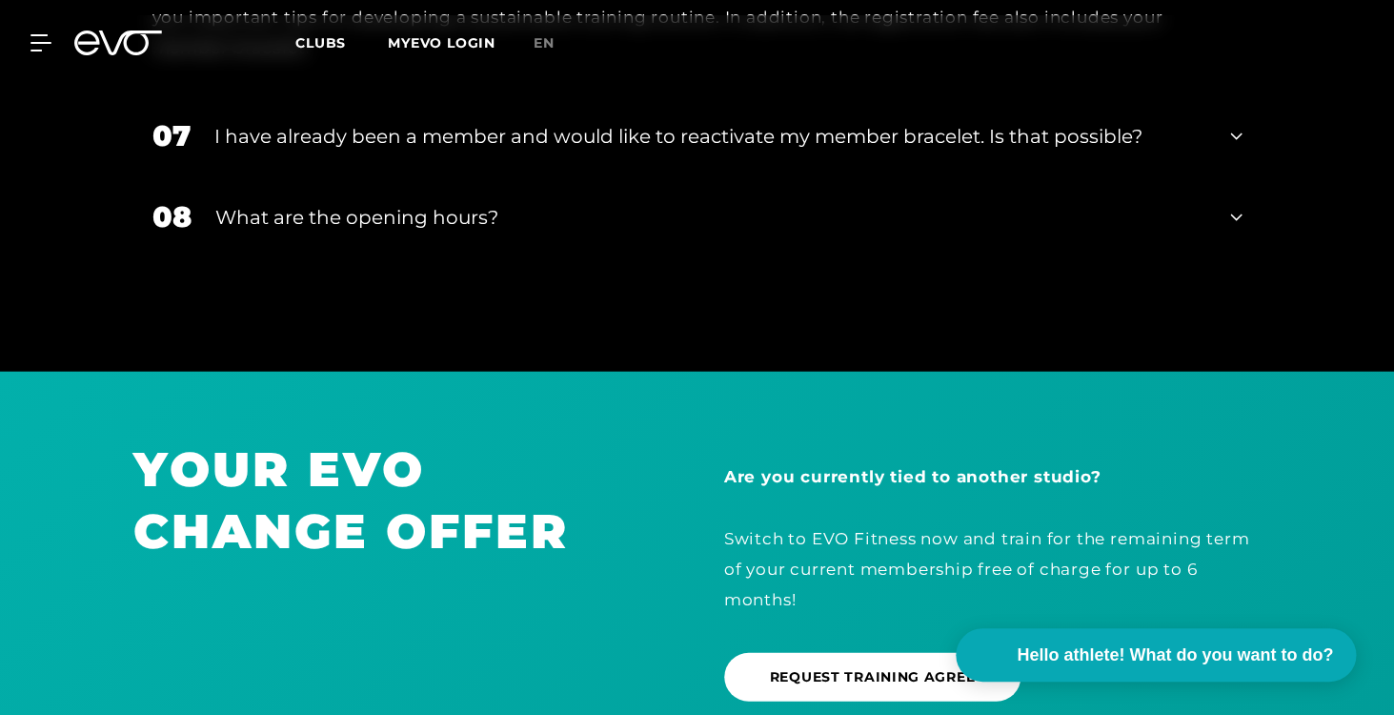
click at [772, 203] on div "What are the opening hours?" at bounding box center [711, 217] width 992 height 29
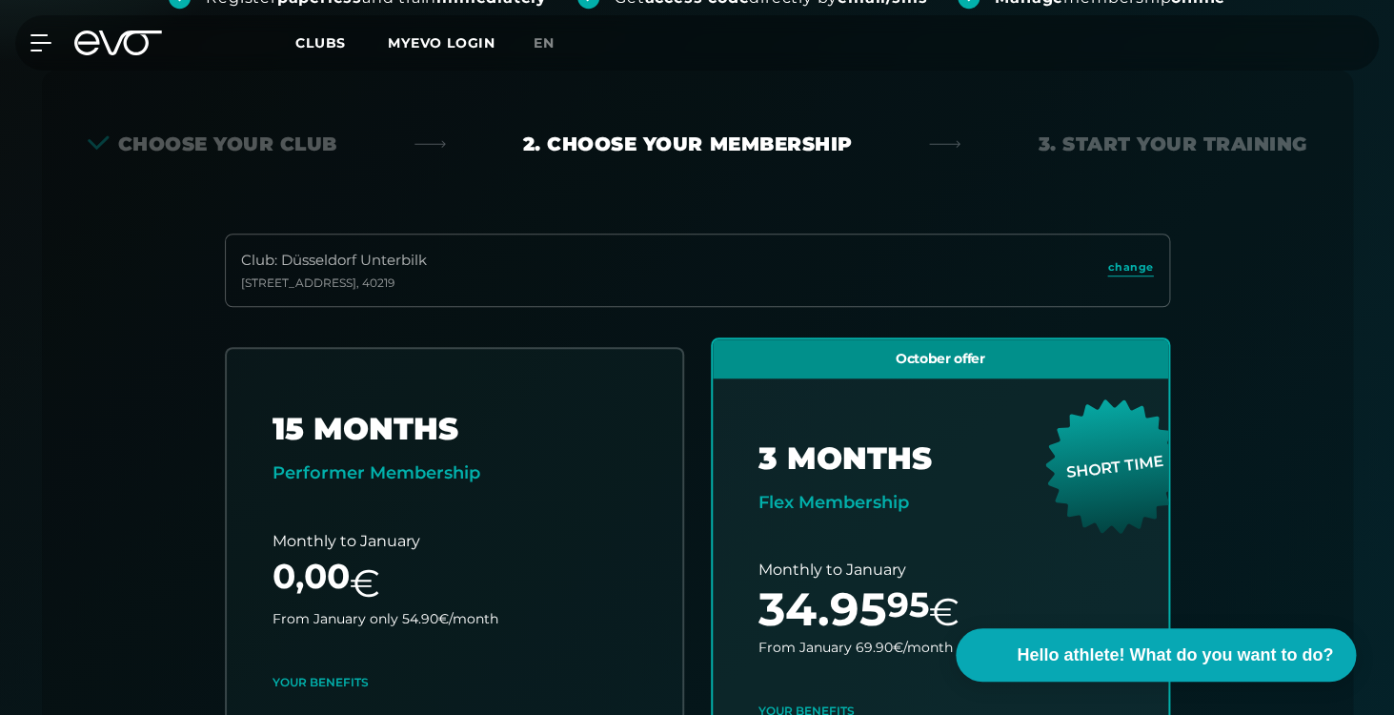
scroll to position [0, 0]
